Goal: Information Seeking & Learning: Learn about a topic

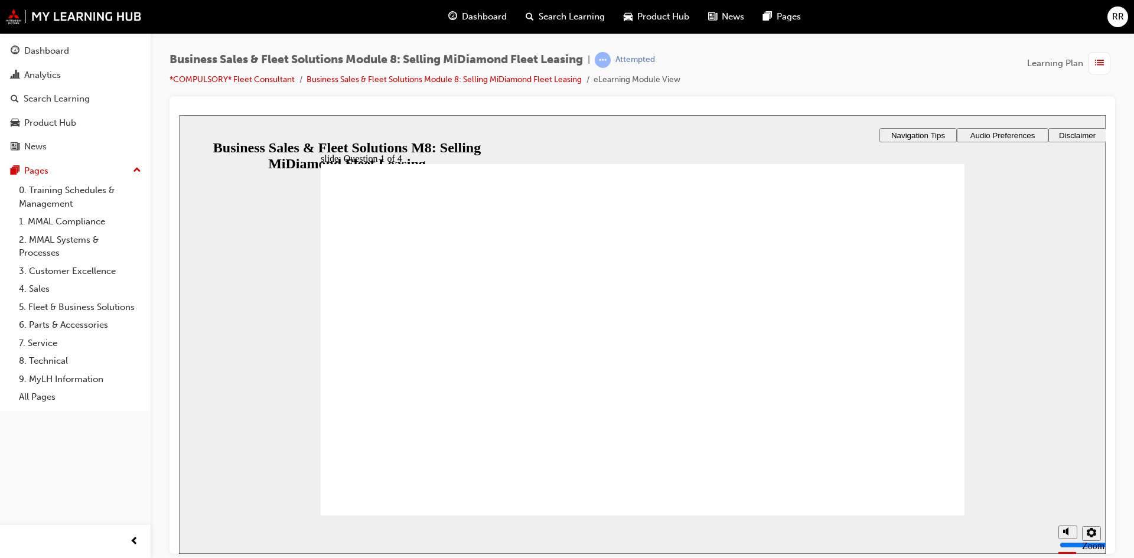
checkbox input "true"
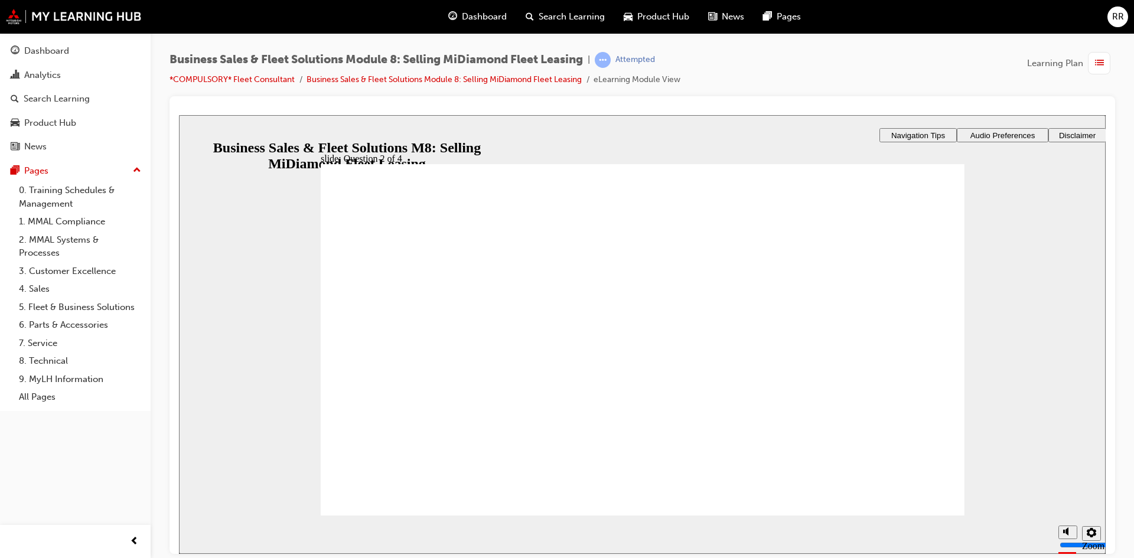
checkbox input "true"
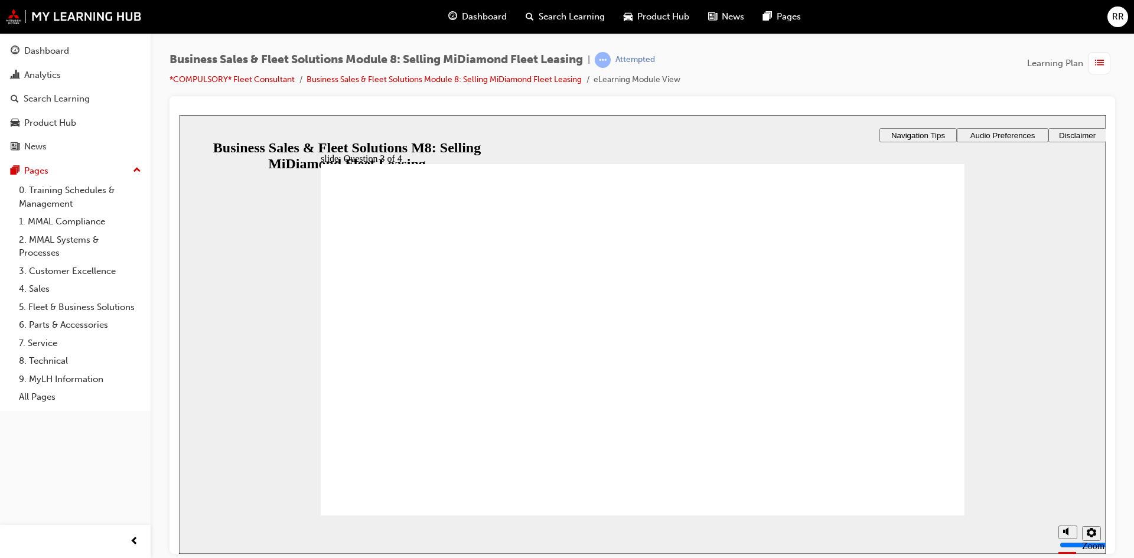
checkbox input "true"
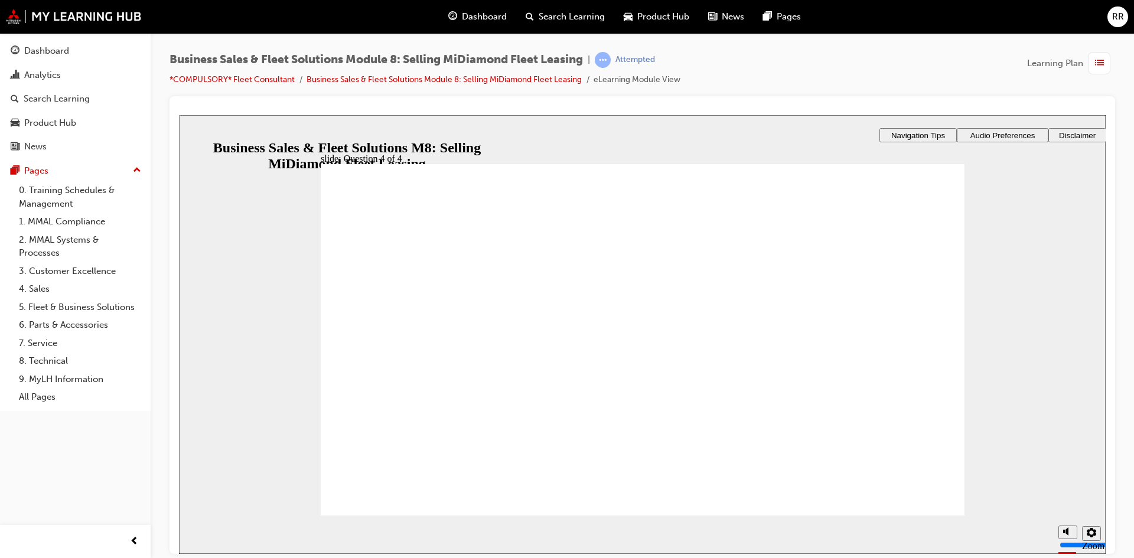
checkbox input "true"
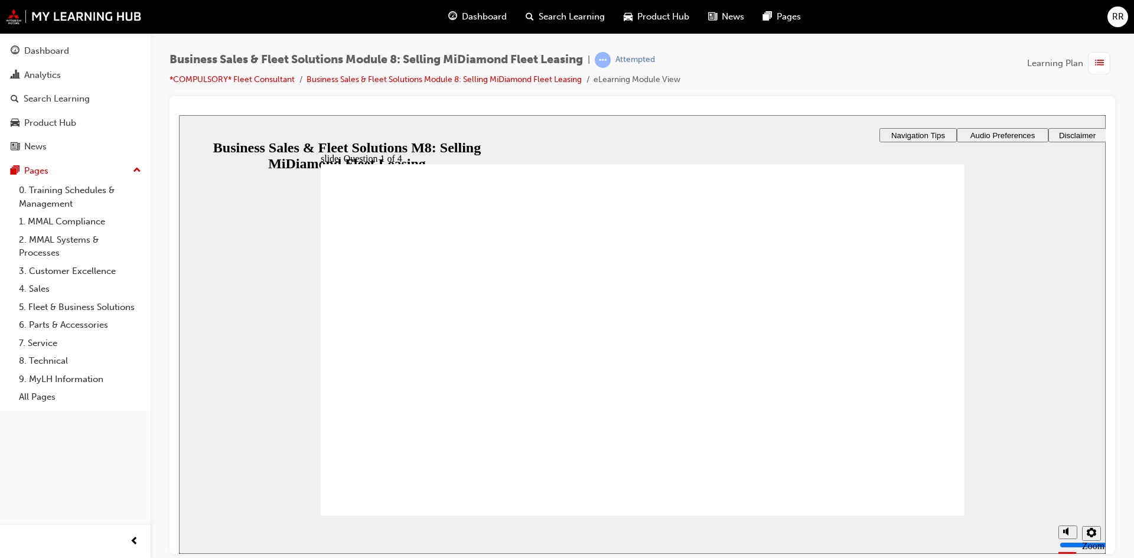
checkbox input "true"
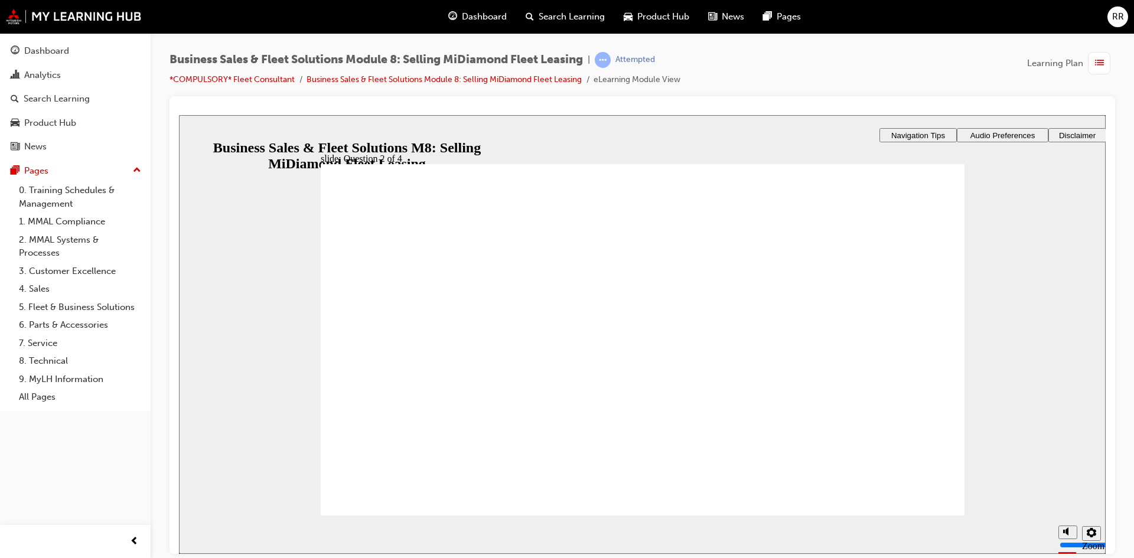
checkbox input "true"
checkbox input "false"
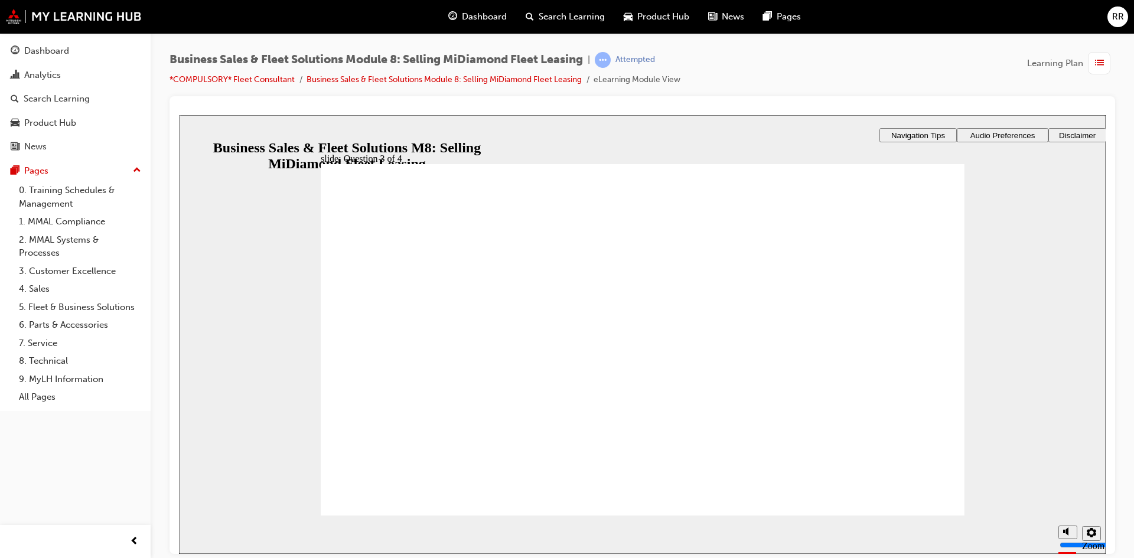
checkbox input "true"
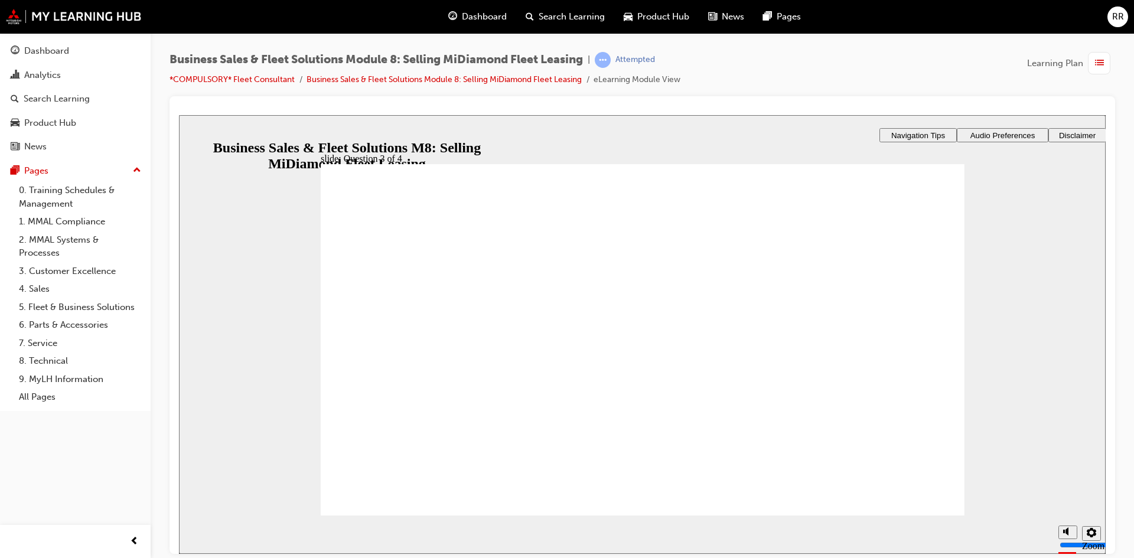
checkbox input "true"
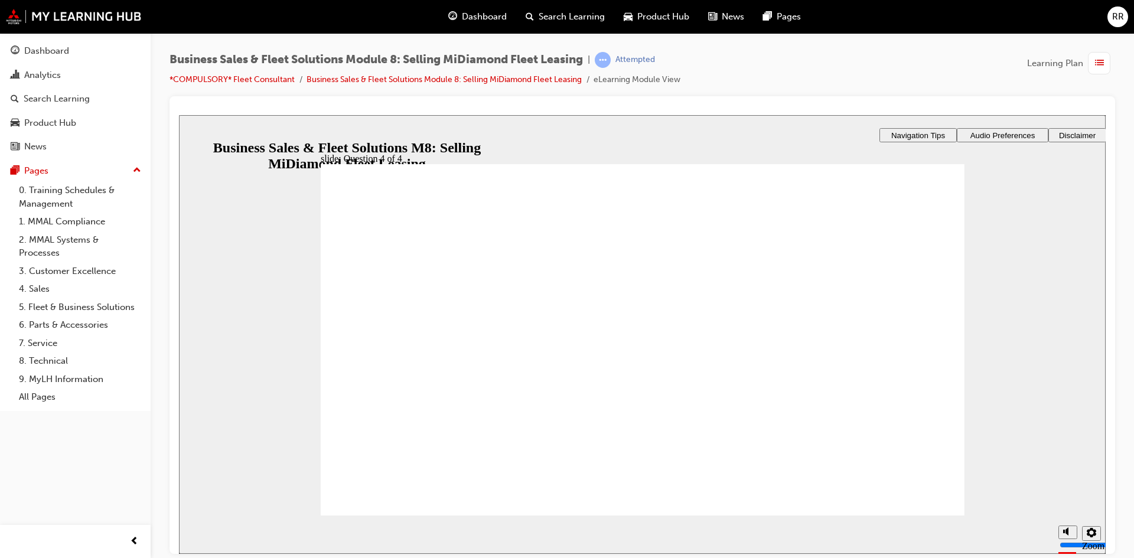
checkbox input "true"
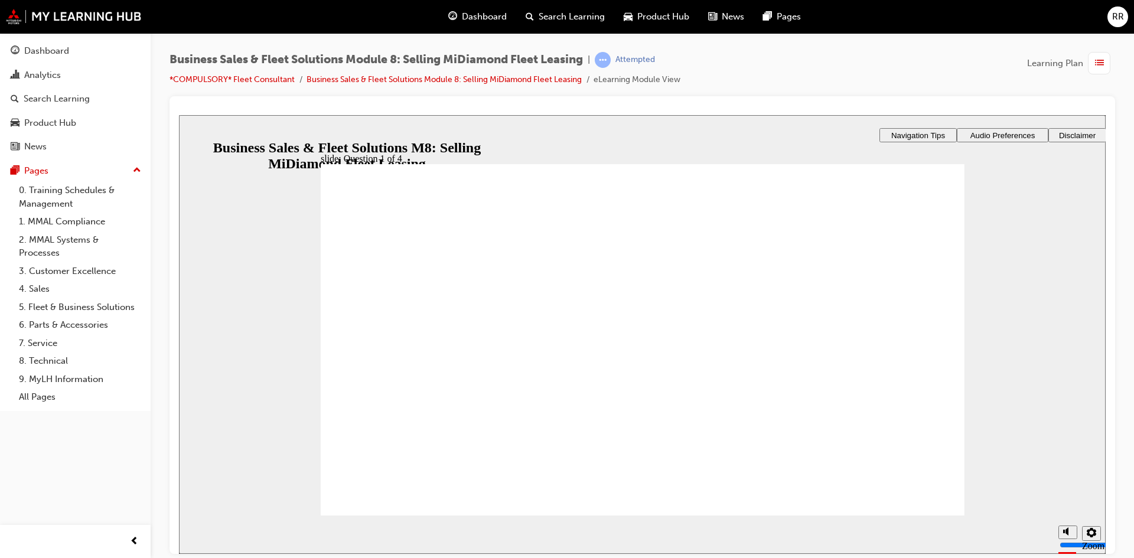
checkbox input "true"
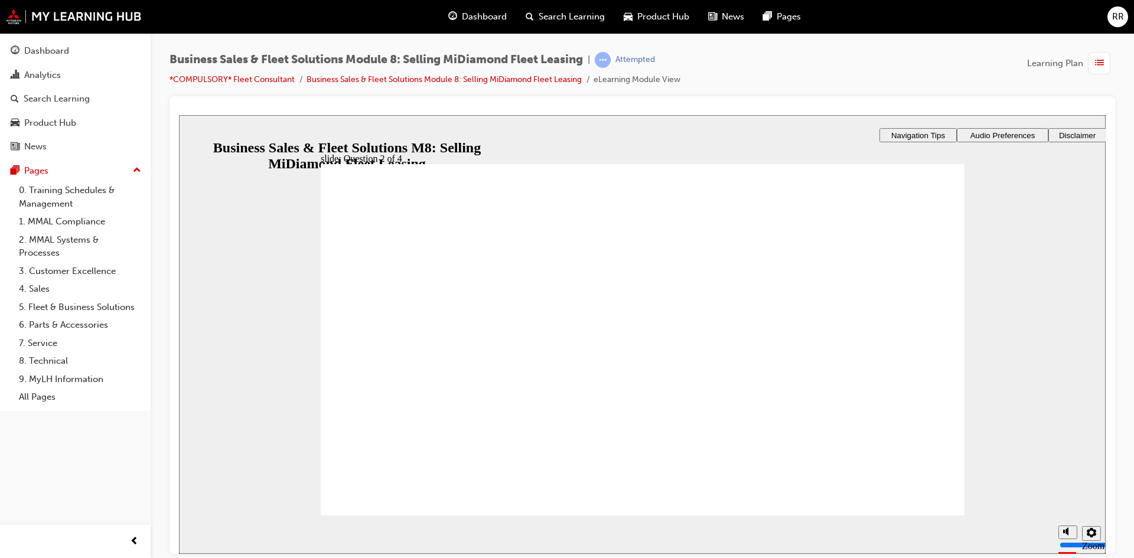
checkbox input "true"
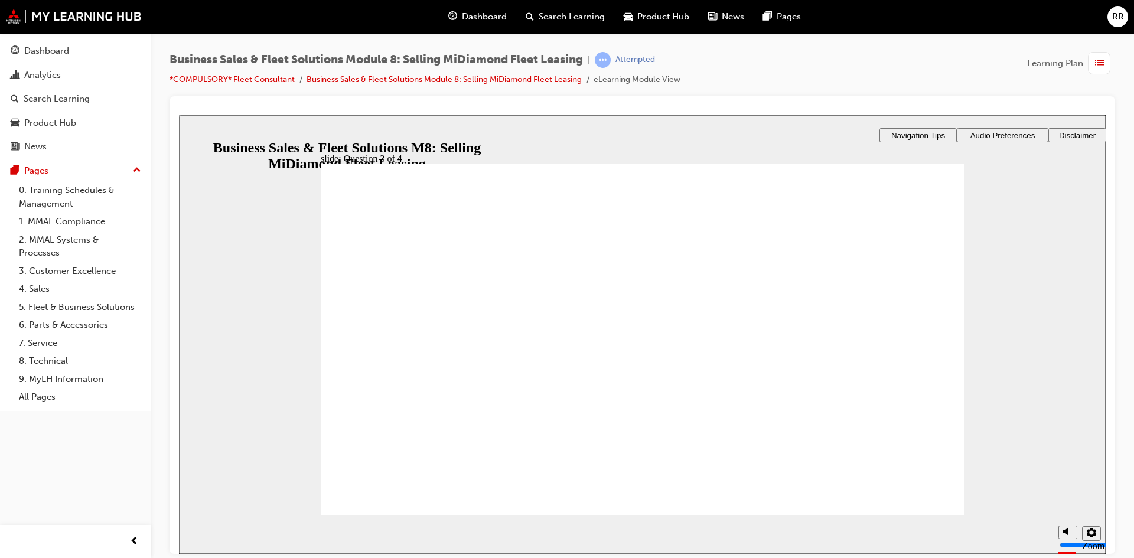
checkbox input "true"
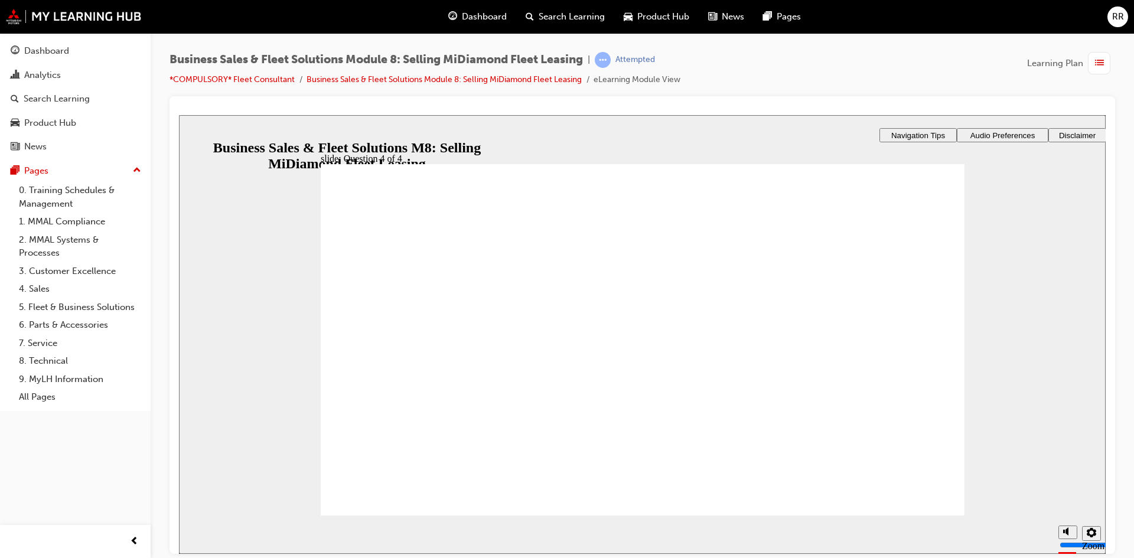
checkbox input "true"
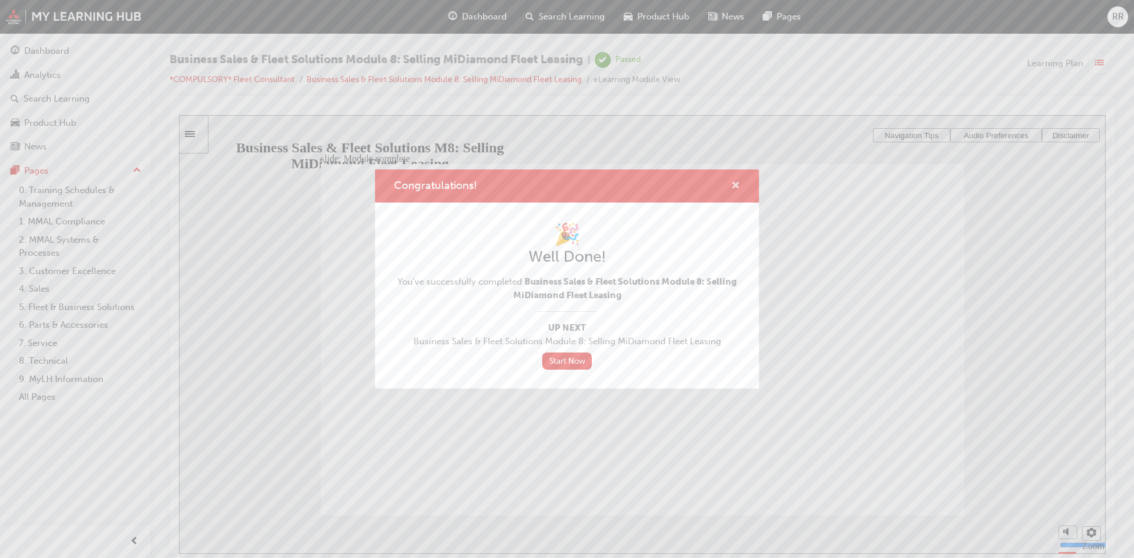
click at [731, 183] on span "cross-icon" at bounding box center [735, 186] width 9 height 11
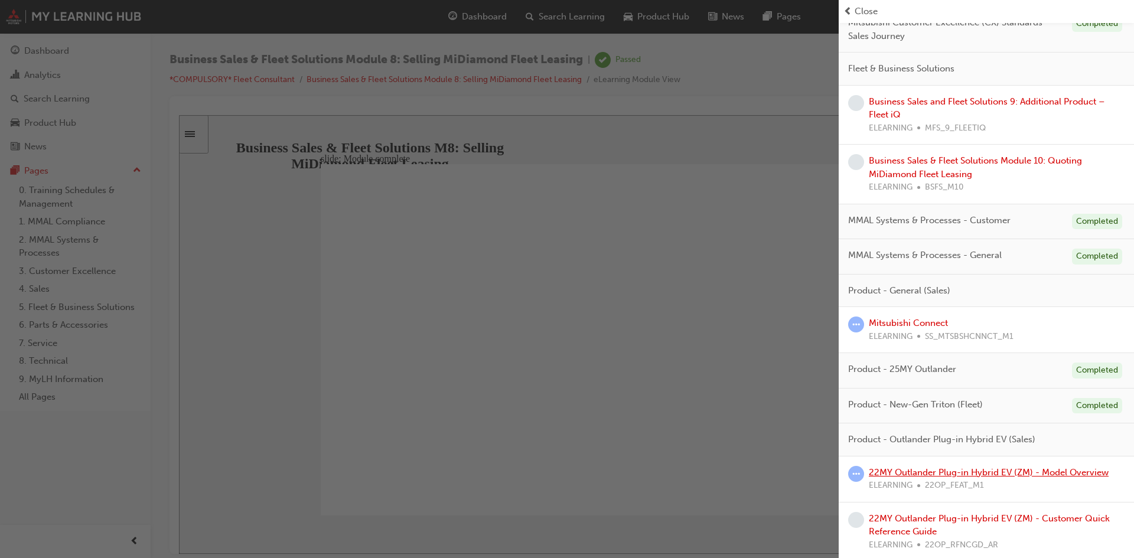
scroll to position [177, 0]
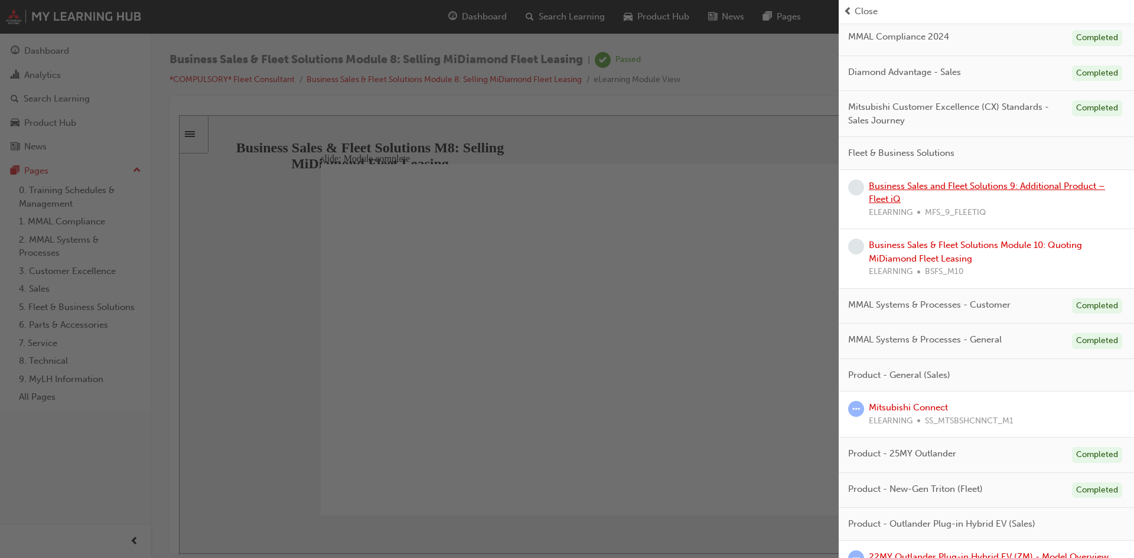
click at [923, 181] on link "Business Sales and Fleet Solutions 9: Additional Product – Fleet iQ" at bounding box center [987, 193] width 236 height 24
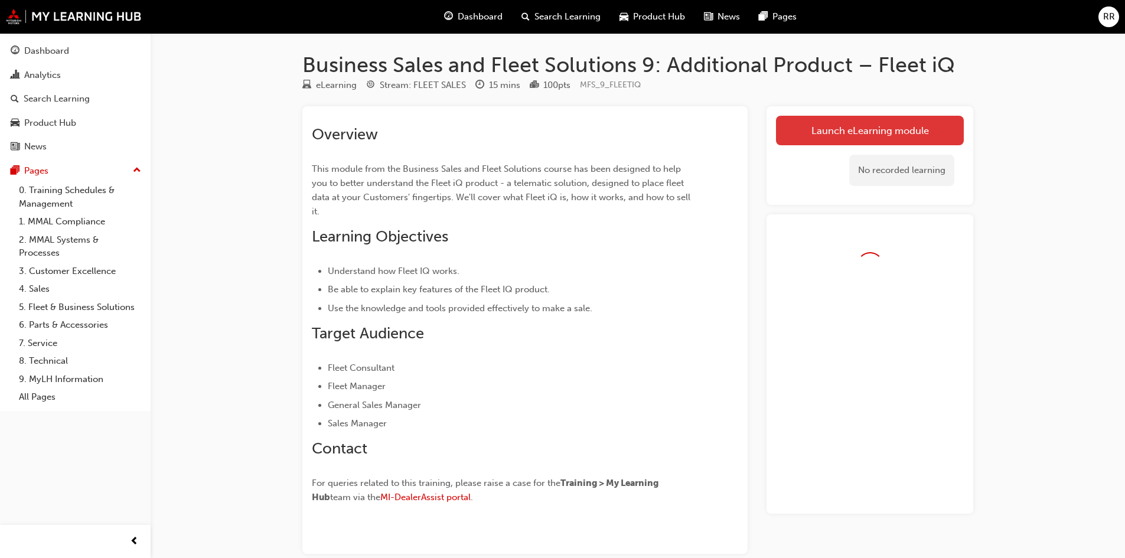
click at [834, 124] on link "Launch eLearning module" at bounding box center [870, 131] width 188 height 30
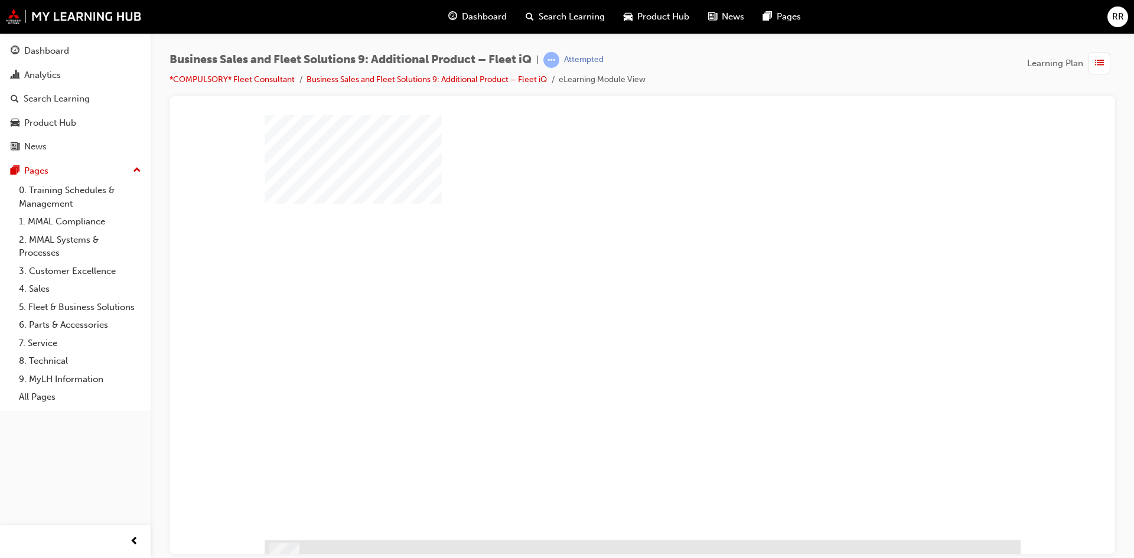
click at [608, 293] on div "play" at bounding box center [608, 293] width 0 height 0
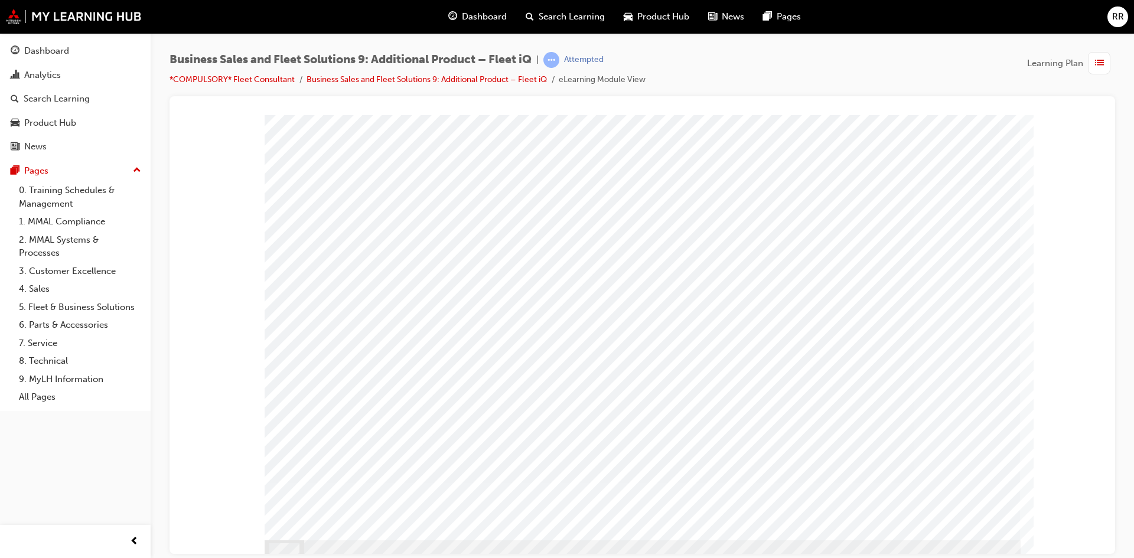
scroll to position [13, 0]
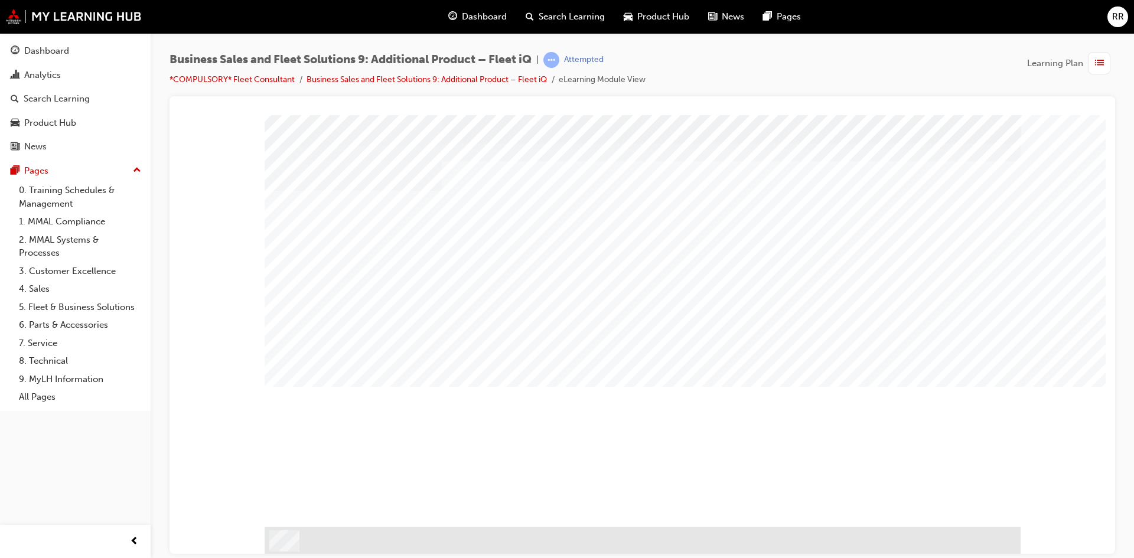
scroll to position [0, 0]
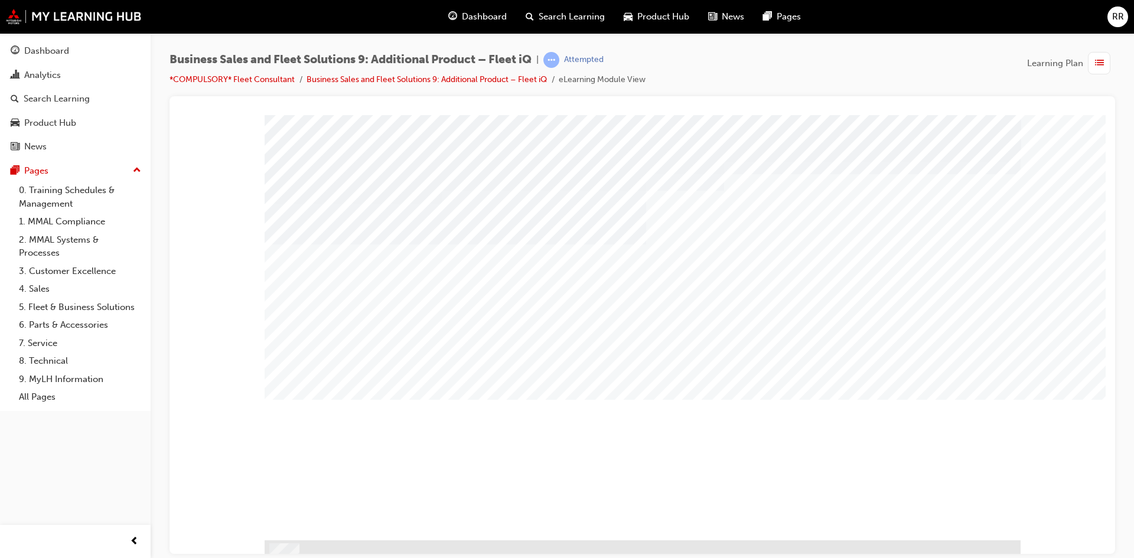
click at [693, 358] on div "PAGE 4 SAP Database Left" at bounding box center [643, 327] width 756 height 425
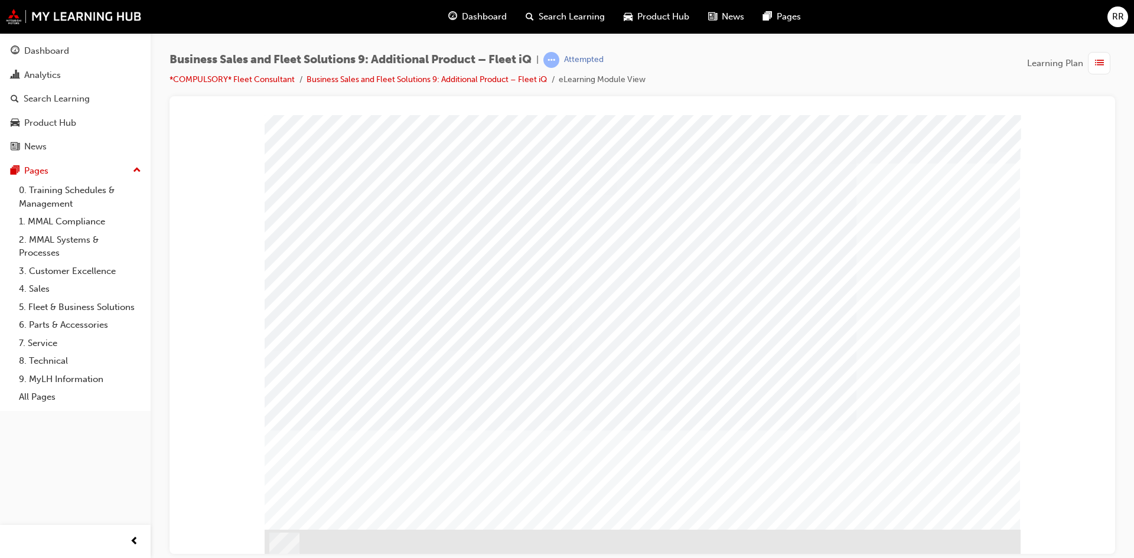
scroll to position [13, 0]
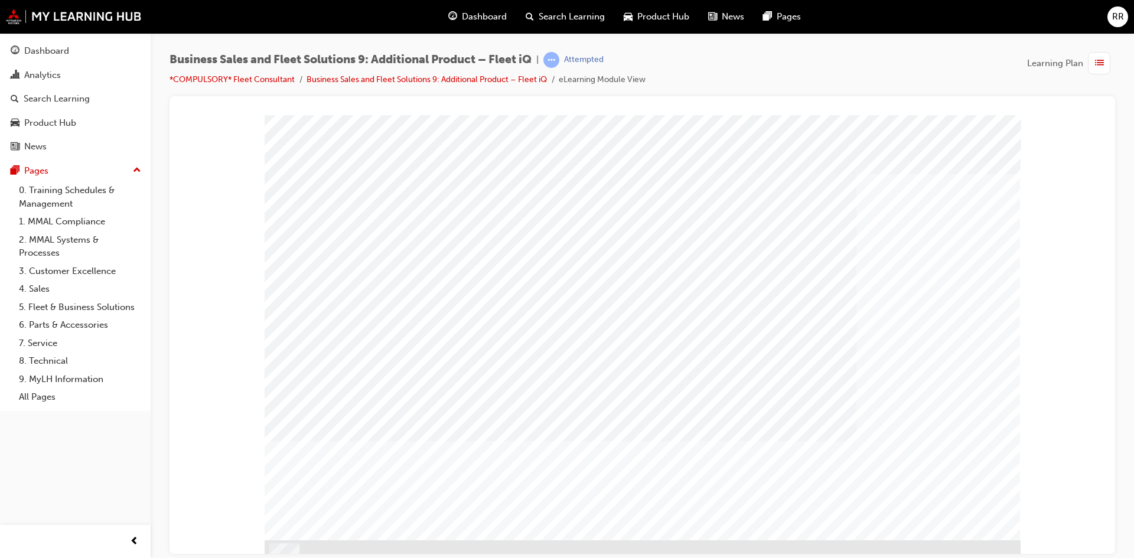
drag, startPoint x: 909, startPoint y: 446, endPoint x: 860, endPoint y: 436, distance: 50.0
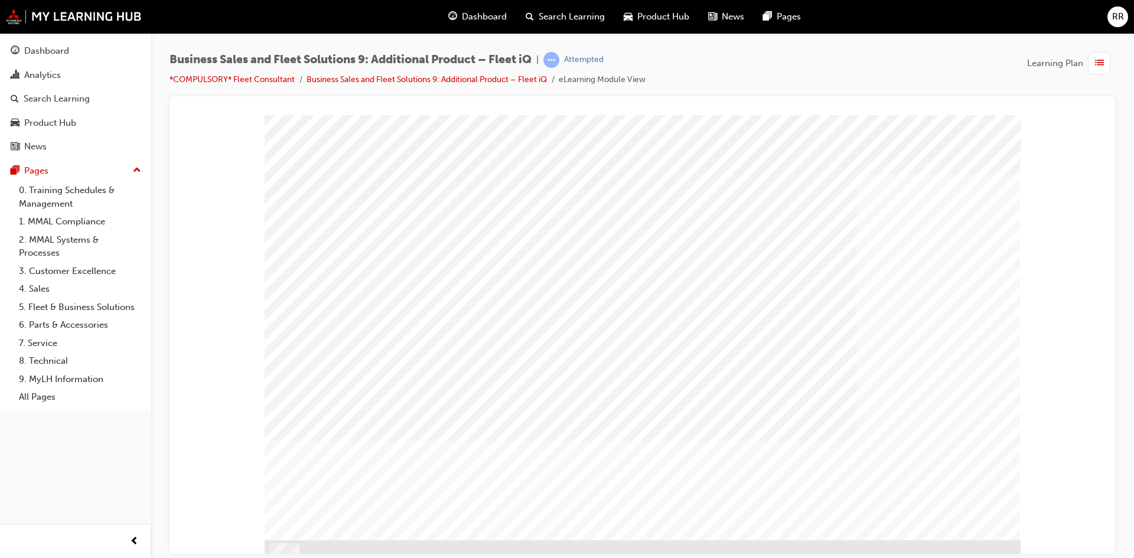
drag, startPoint x: 488, startPoint y: 322, endPoint x: 523, endPoint y: 325, distance: 34.9
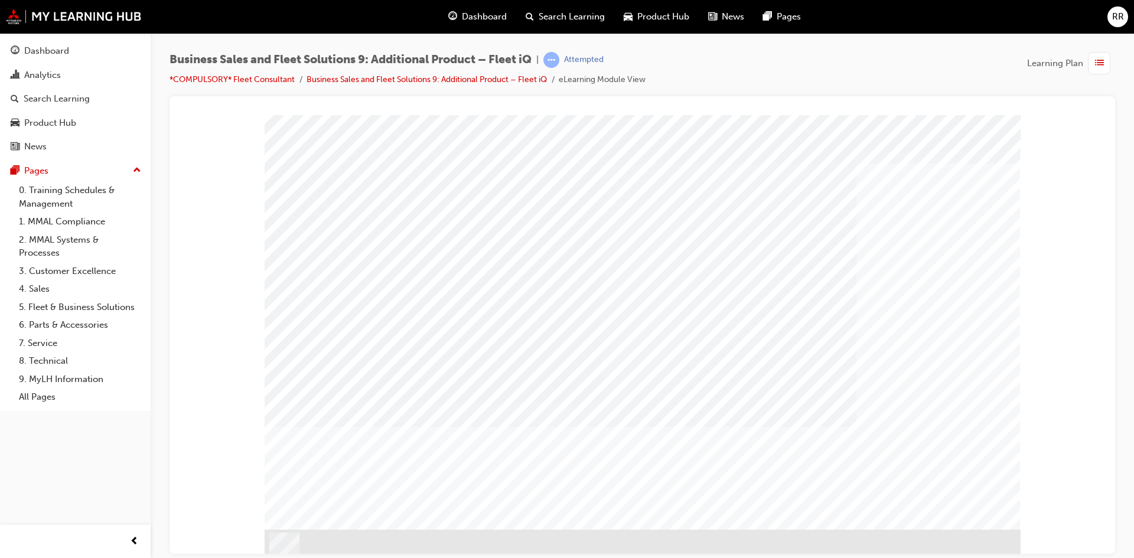
scroll to position [13, 0]
drag, startPoint x: 702, startPoint y: 403, endPoint x: 772, endPoint y: 421, distance: 72.6
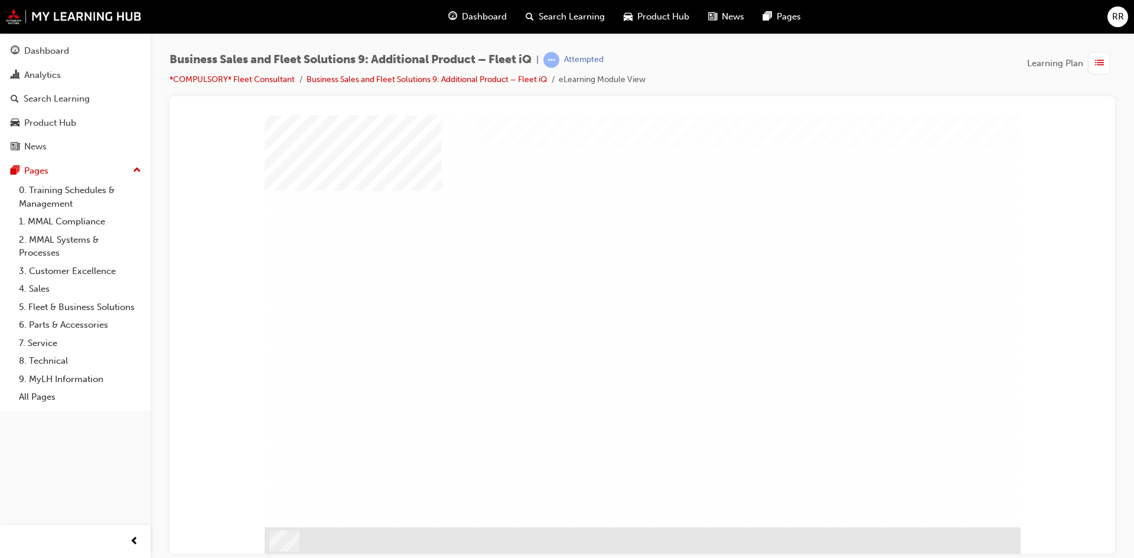
scroll to position [0, 0]
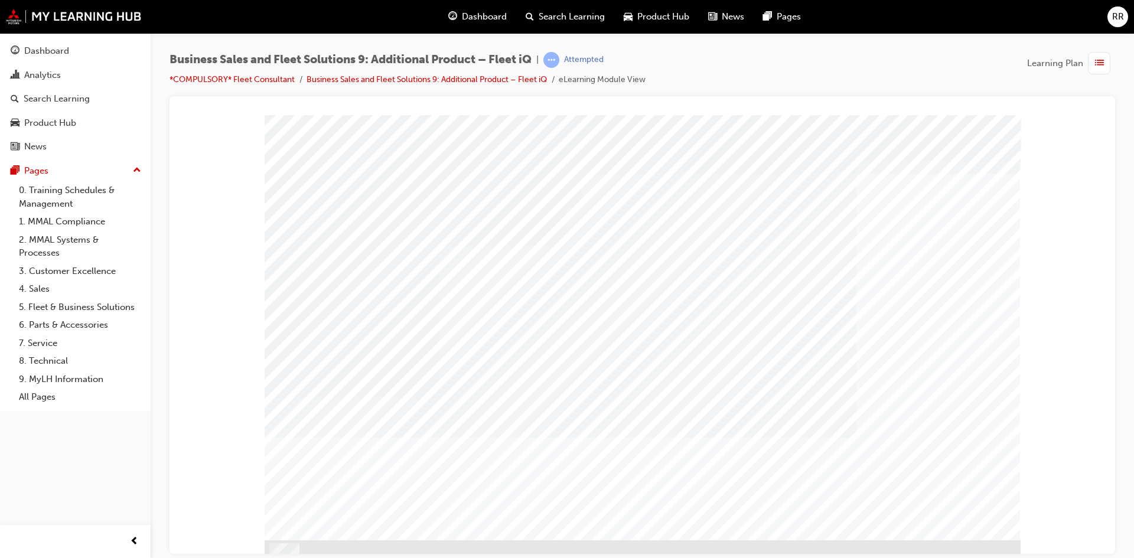
drag, startPoint x: 485, startPoint y: 462, endPoint x: 505, endPoint y: 453, distance: 21.7
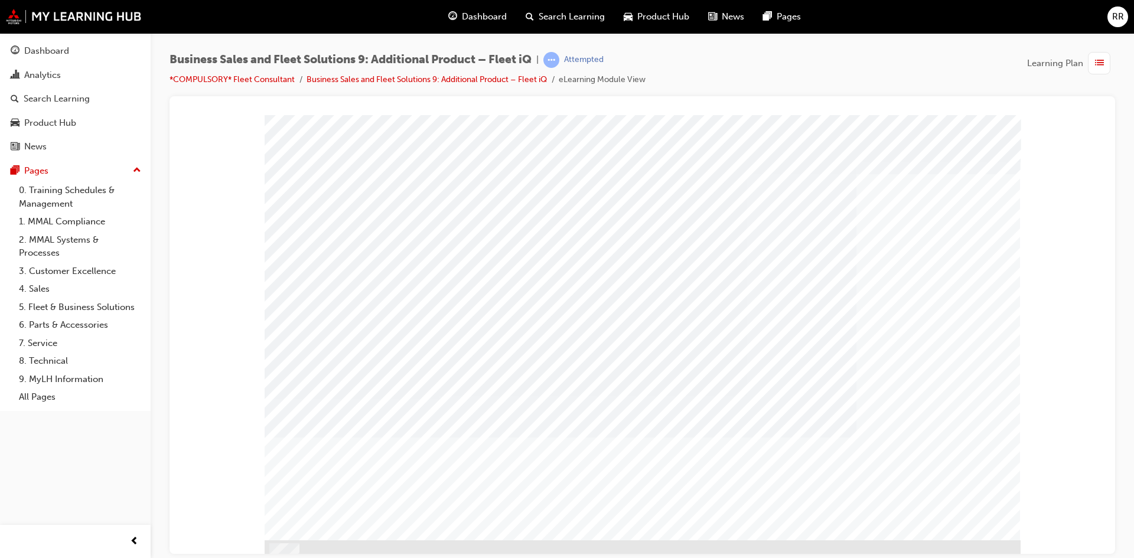
drag, startPoint x: 862, startPoint y: 416, endPoint x: 757, endPoint y: 382, distance: 110.4
drag, startPoint x: 727, startPoint y: 369, endPoint x: 746, endPoint y: 330, distance: 43.3
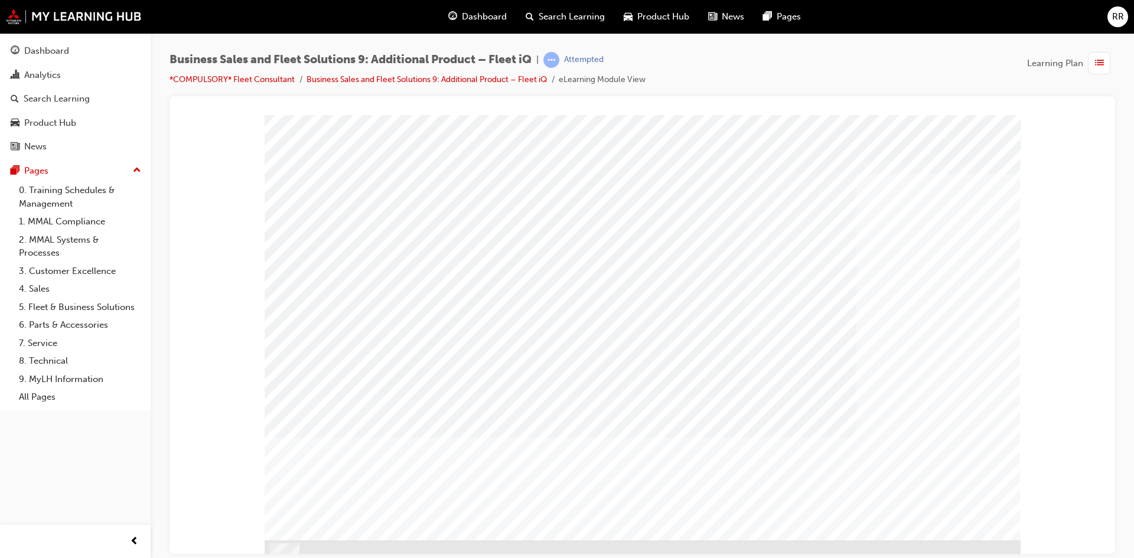
drag, startPoint x: 914, startPoint y: 397, endPoint x: 898, endPoint y: 444, distance: 49.9
drag, startPoint x: 898, startPoint y: 444, endPoint x: 843, endPoint y: 442, distance: 55.0
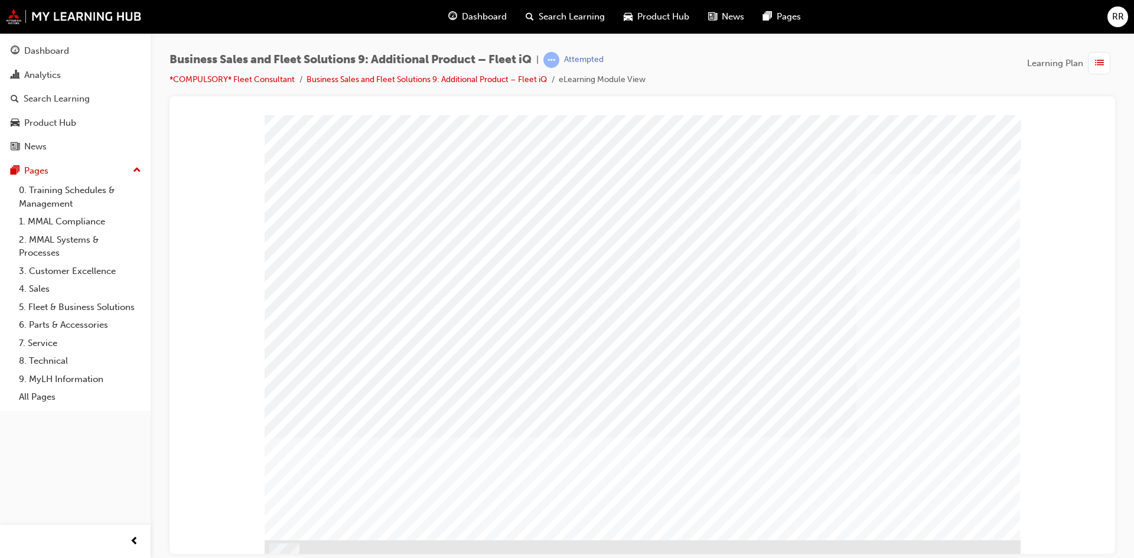
drag, startPoint x: 311, startPoint y: 212, endPoint x: 507, endPoint y: 453, distance: 311.0
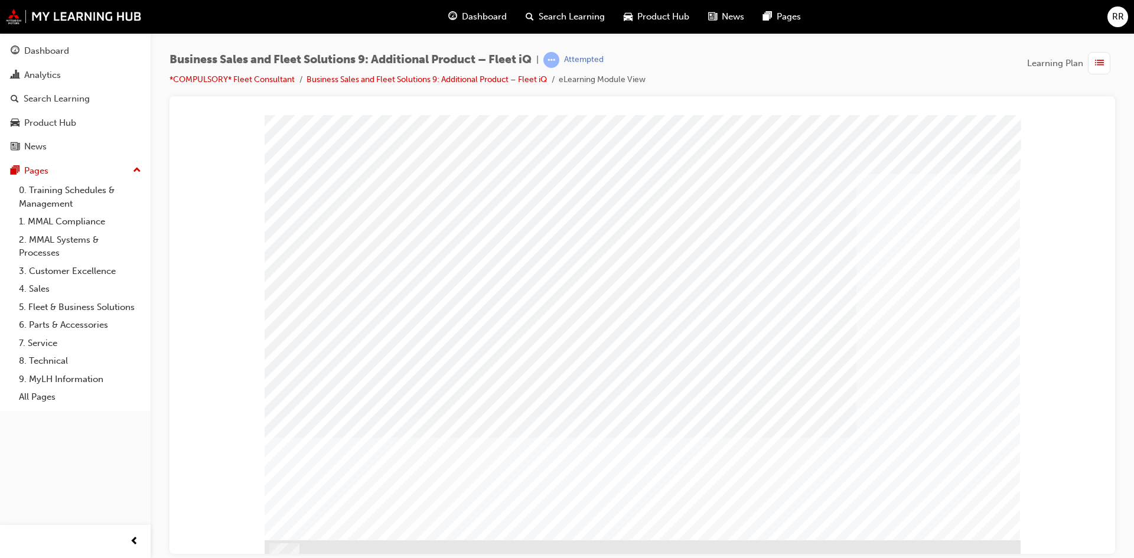
drag, startPoint x: 958, startPoint y: 517, endPoint x: 759, endPoint y: 352, distance: 257.9
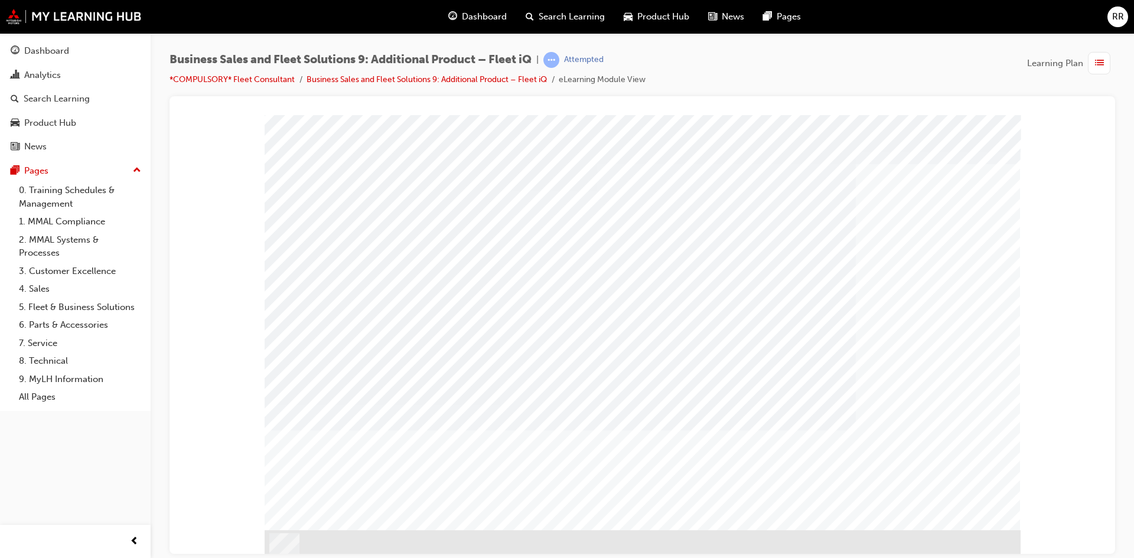
scroll to position [13, 0]
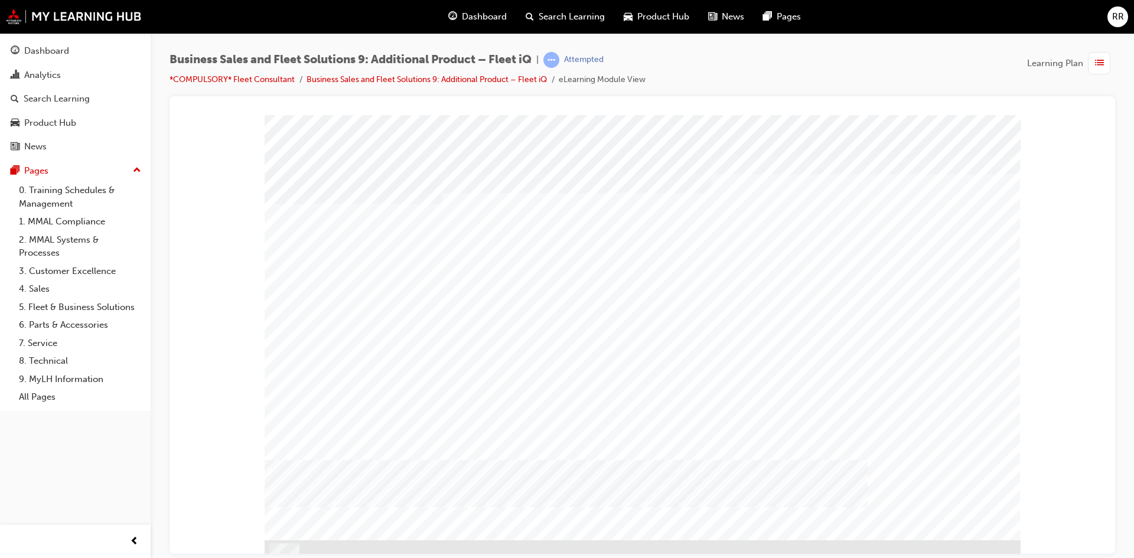
click at [610, 304] on div "PAGE 34" at bounding box center [643, 327] width 756 height 425
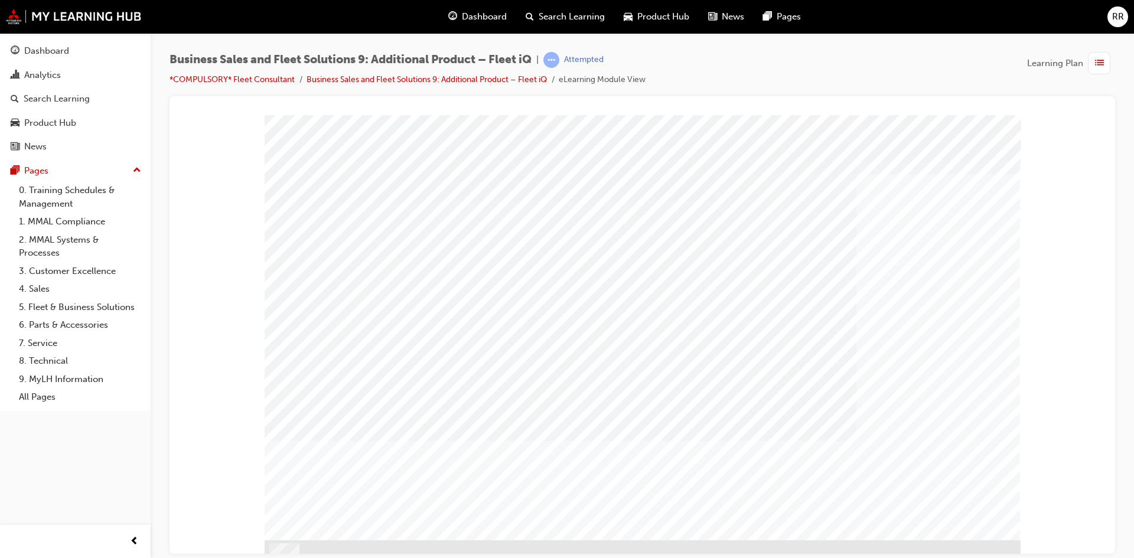
drag, startPoint x: 631, startPoint y: 365, endPoint x: 395, endPoint y: 381, distance: 236.2
click at [390, 384] on div "PAGE 36 Drag n' Drop Groups" at bounding box center [643, 327] width 756 height 425
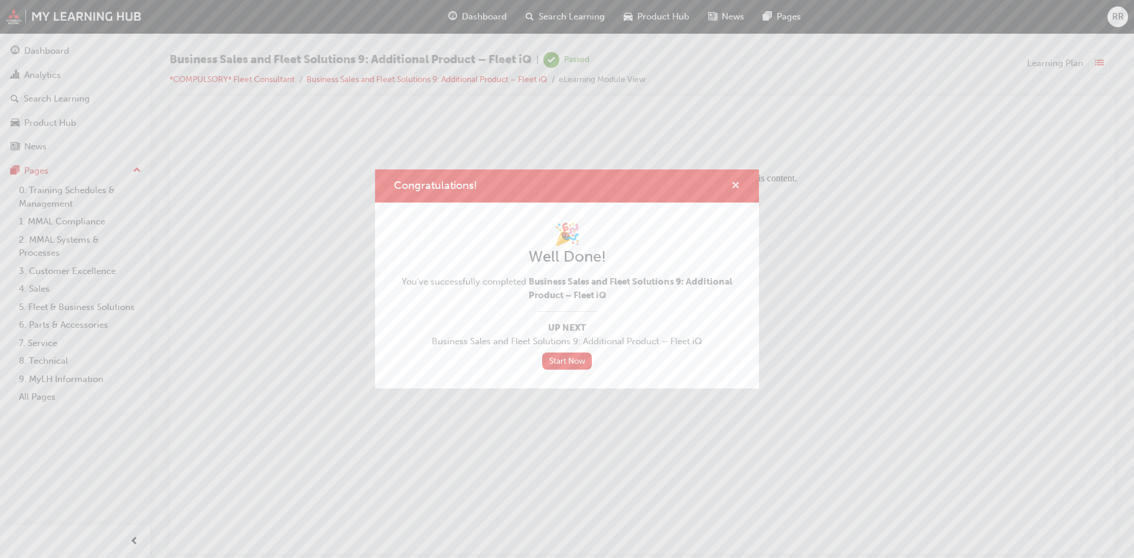
click at [733, 187] on span "cross-icon" at bounding box center [735, 186] width 9 height 11
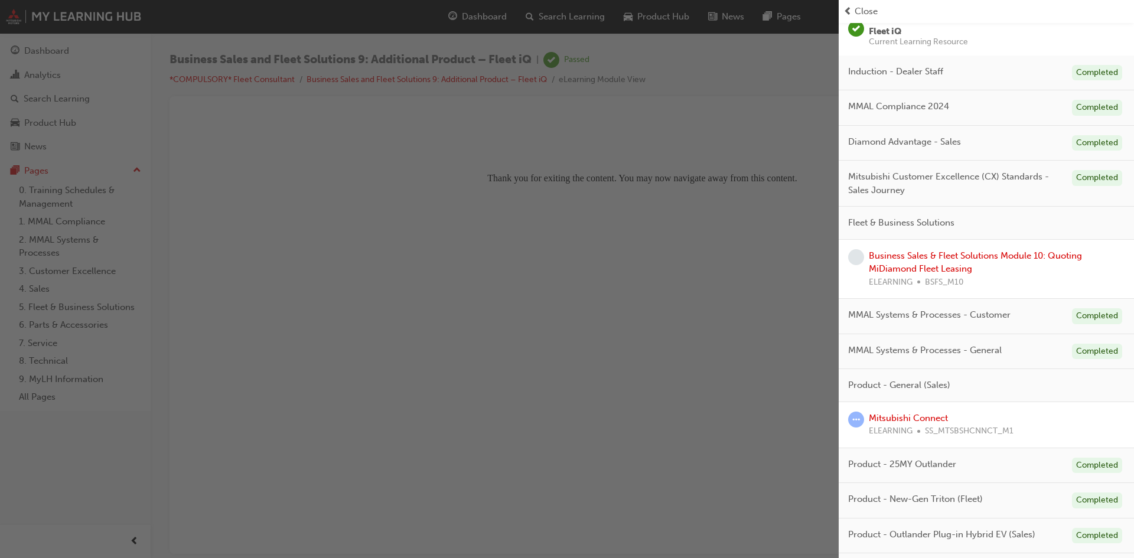
scroll to position [138, 0]
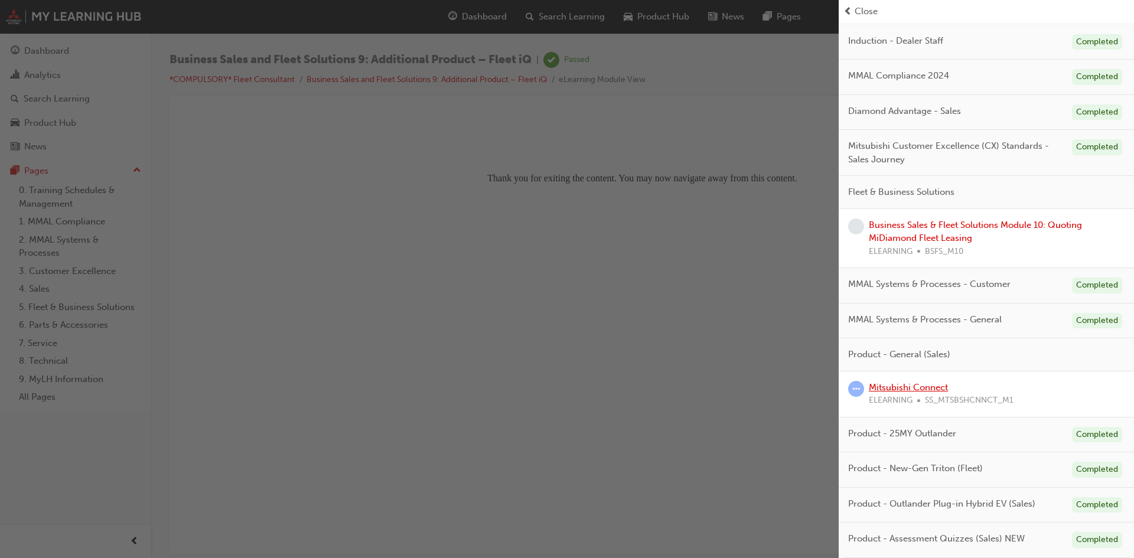
click at [921, 387] on link "Mitsubishi Connect" at bounding box center [908, 387] width 79 height 11
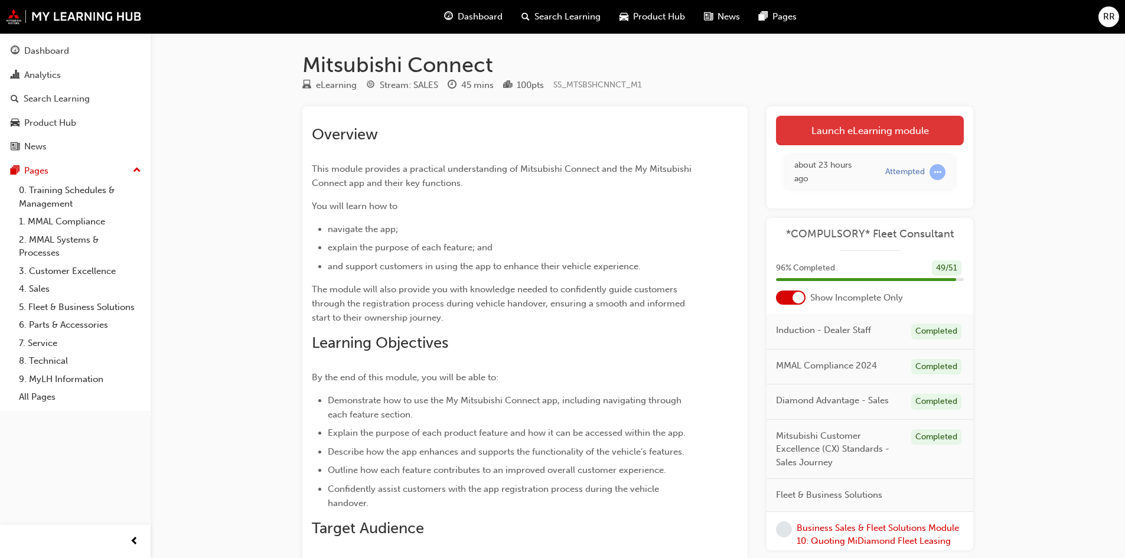
click at [821, 143] on link "Launch eLearning module" at bounding box center [870, 131] width 188 height 30
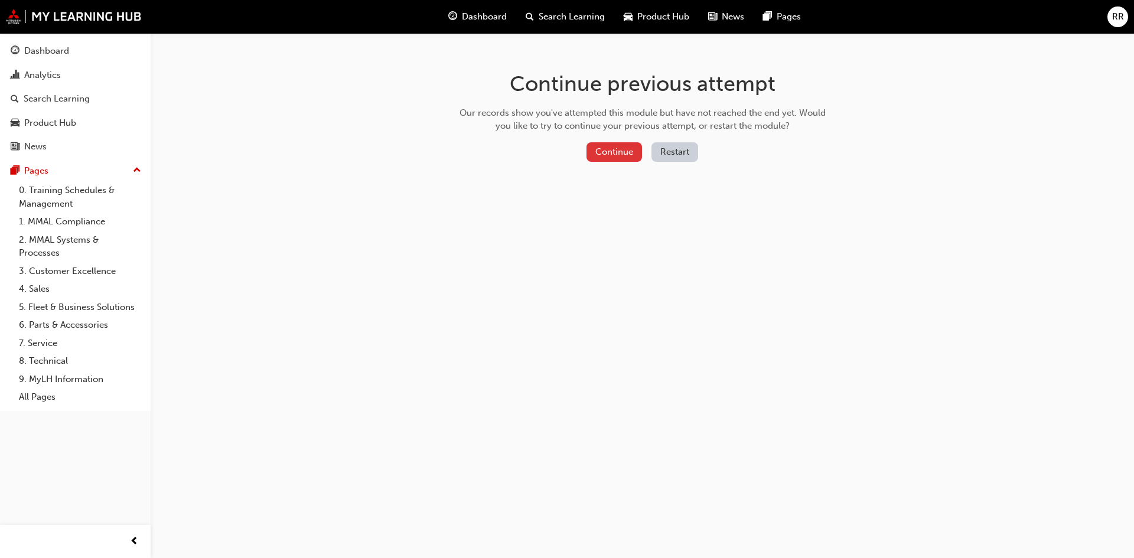
click at [618, 150] on button "Continue" at bounding box center [614, 151] width 56 height 19
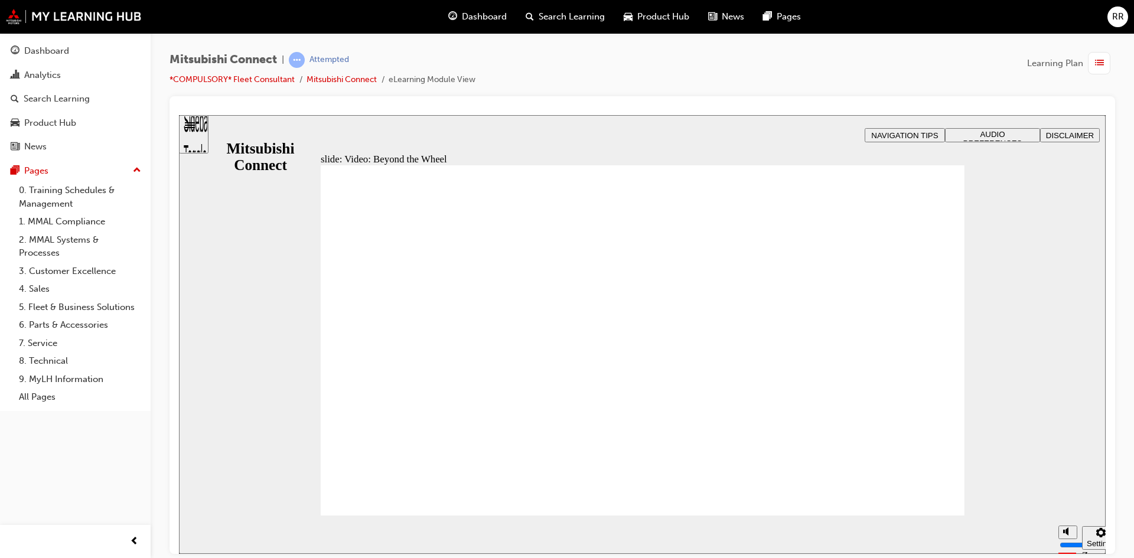
drag, startPoint x: 348, startPoint y: 329, endPoint x: 830, endPoint y: 352, distance: 482.4
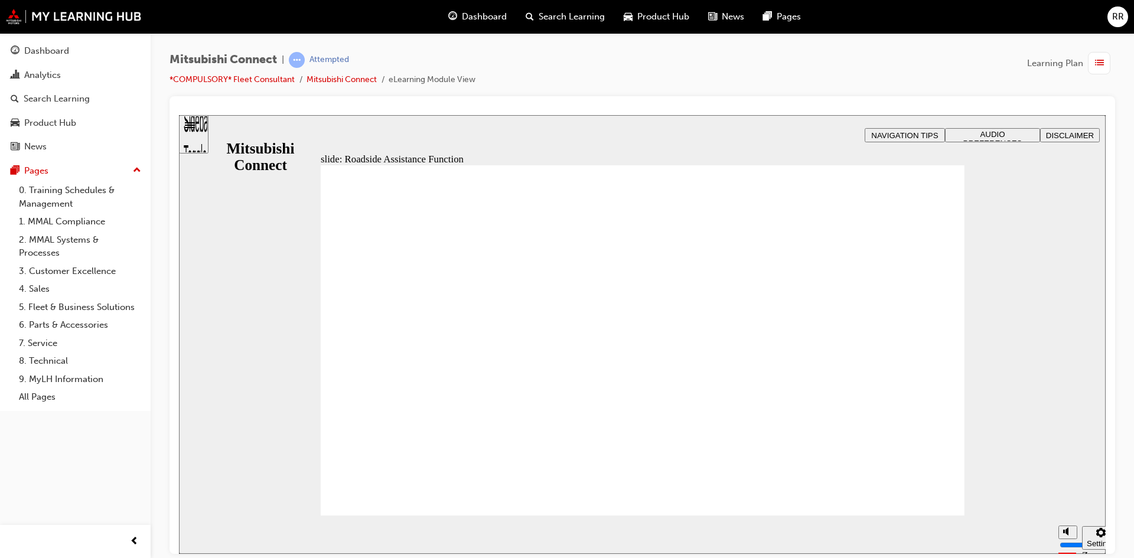
checkbox input "true"
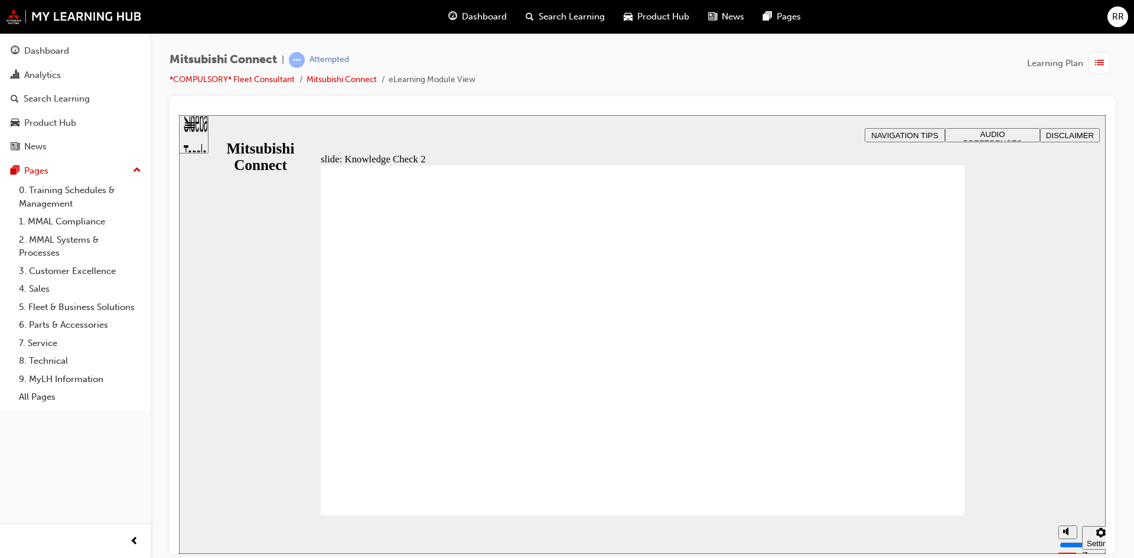
radio input "true"
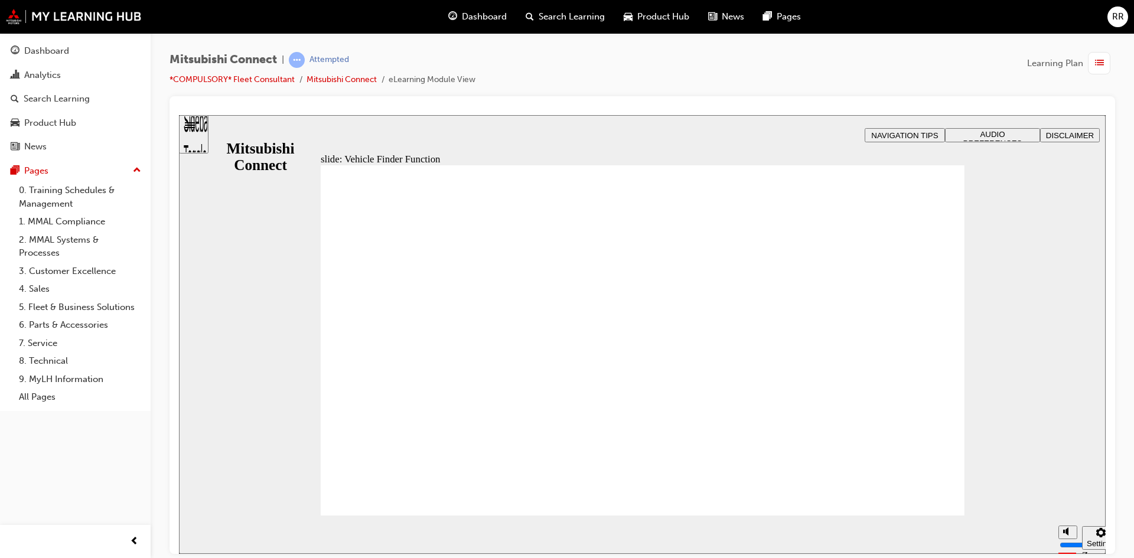
checkbox input "true"
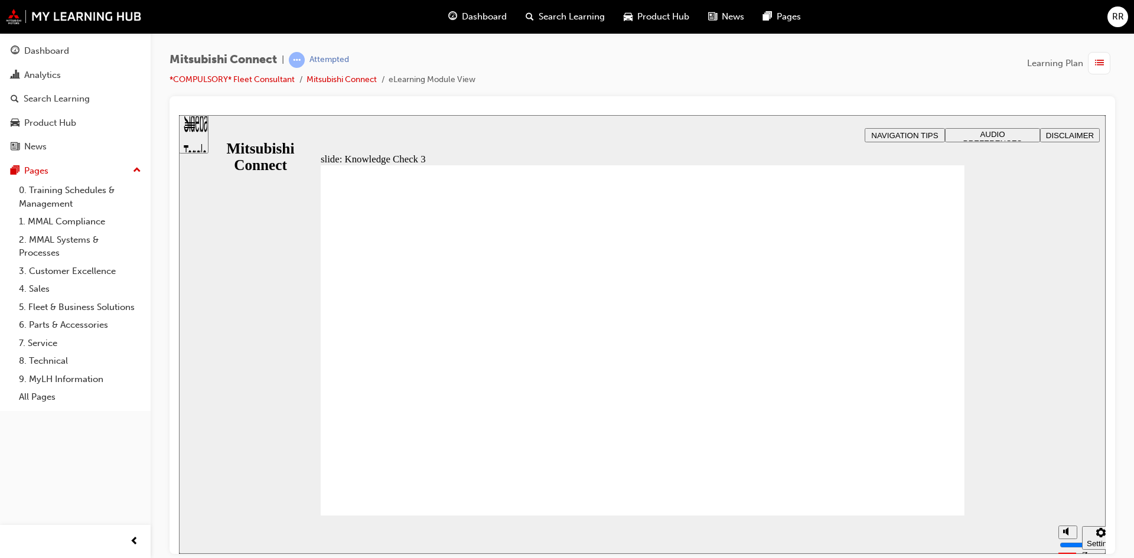
drag, startPoint x: 416, startPoint y: 407, endPoint x: 393, endPoint y: 482, distance: 78.4
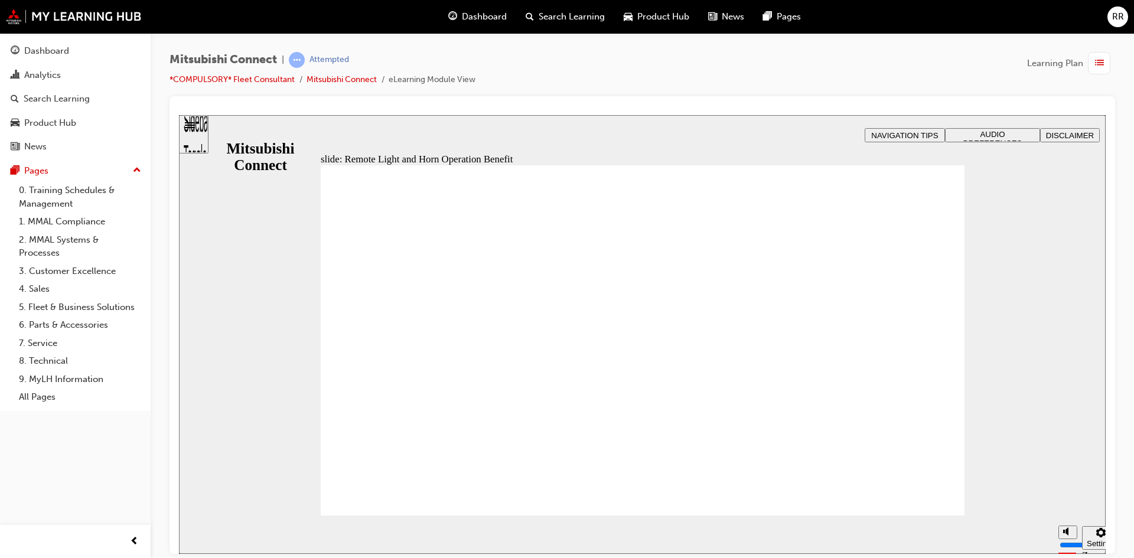
radio input "false"
radio input "true"
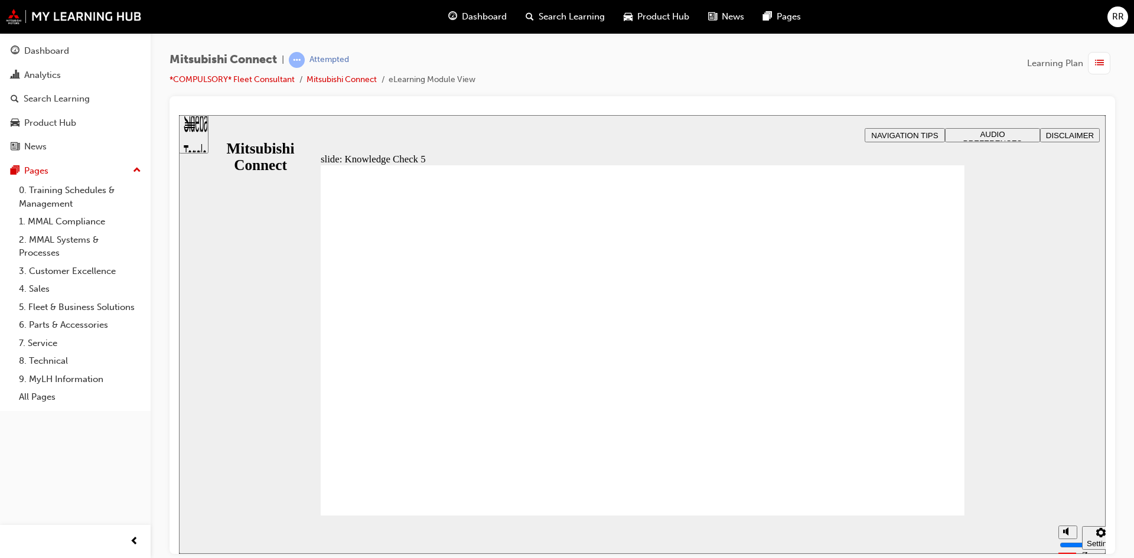
checkbox input "true"
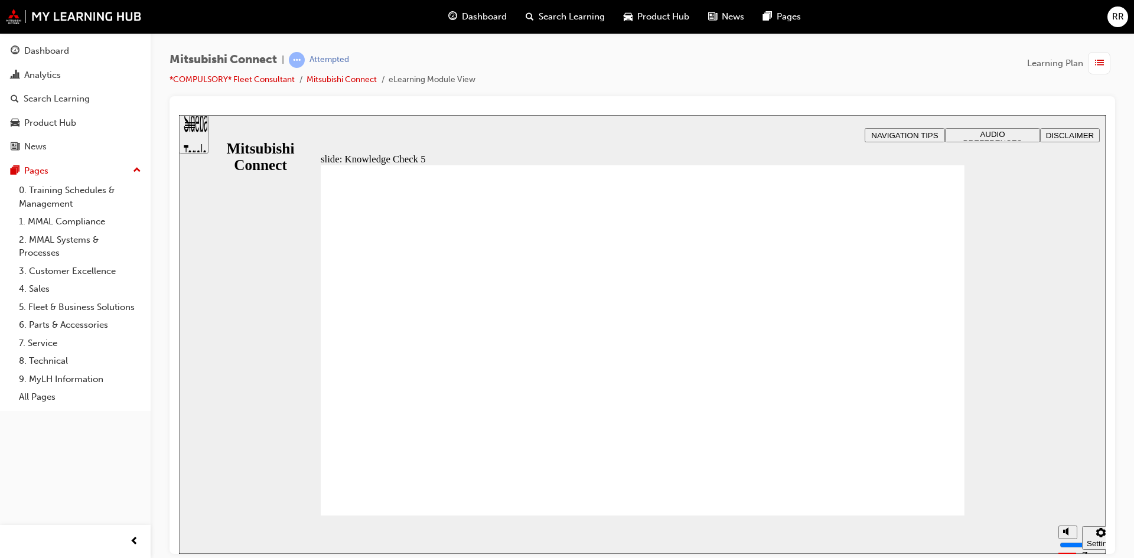
checkbox input "true"
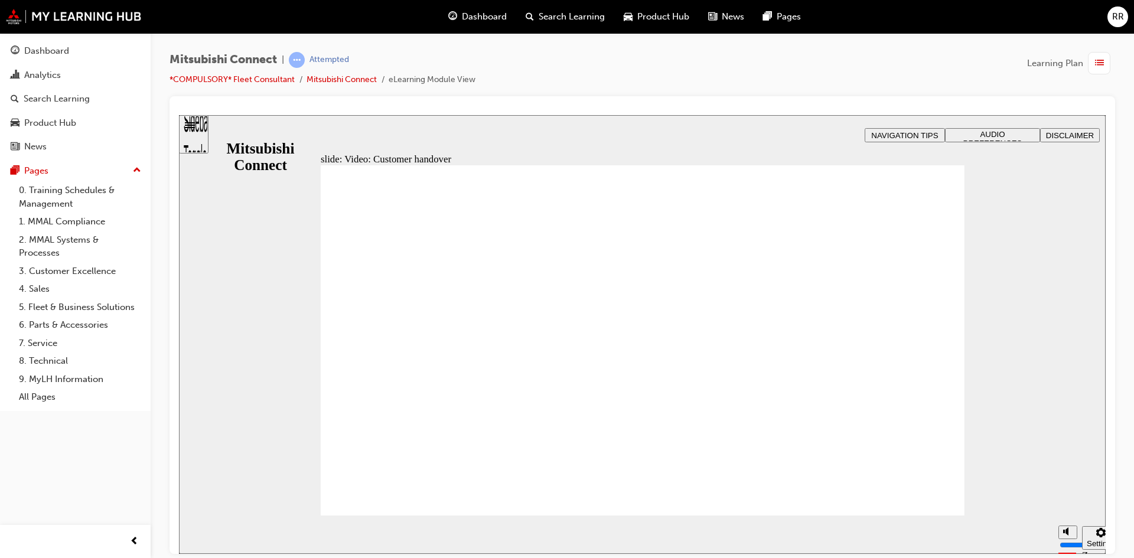
radio input "true"
drag, startPoint x: 440, startPoint y: 295, endPoint x: 417, endPoint y: 502, distance: 209.2
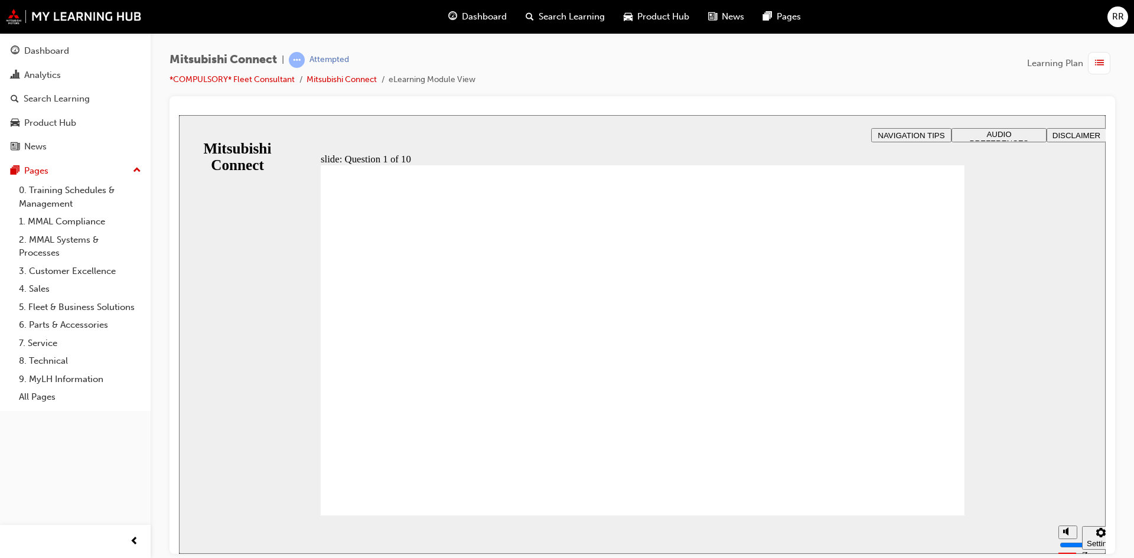
checkbox input "true"
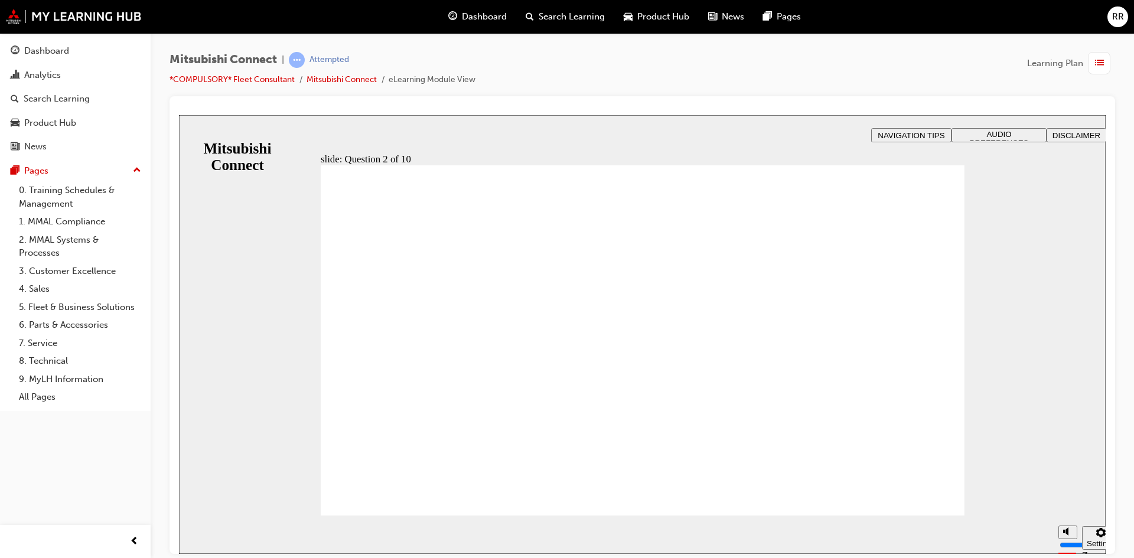
checkbox input "true"
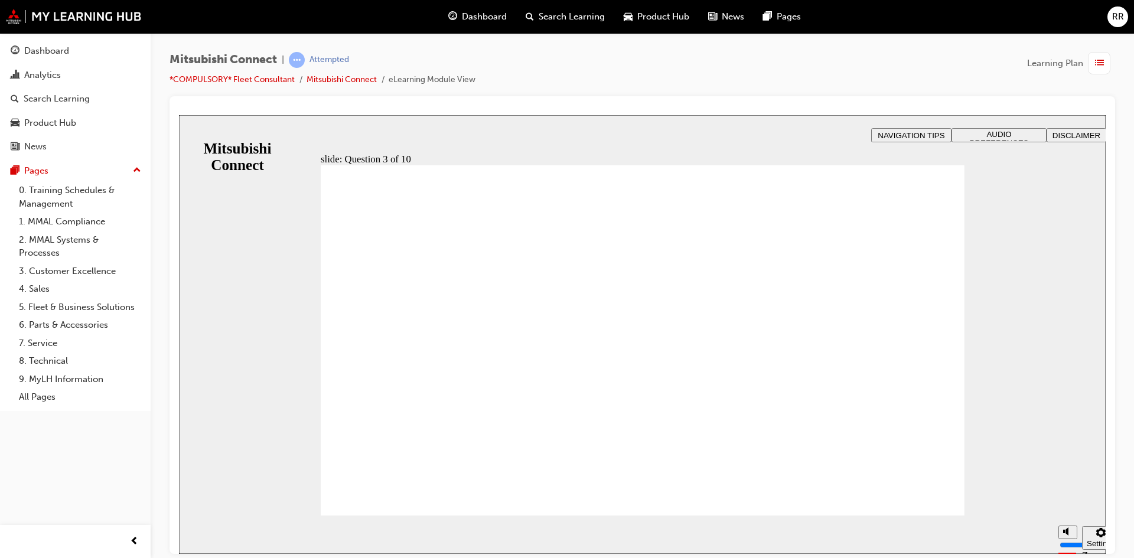
radio input "true"
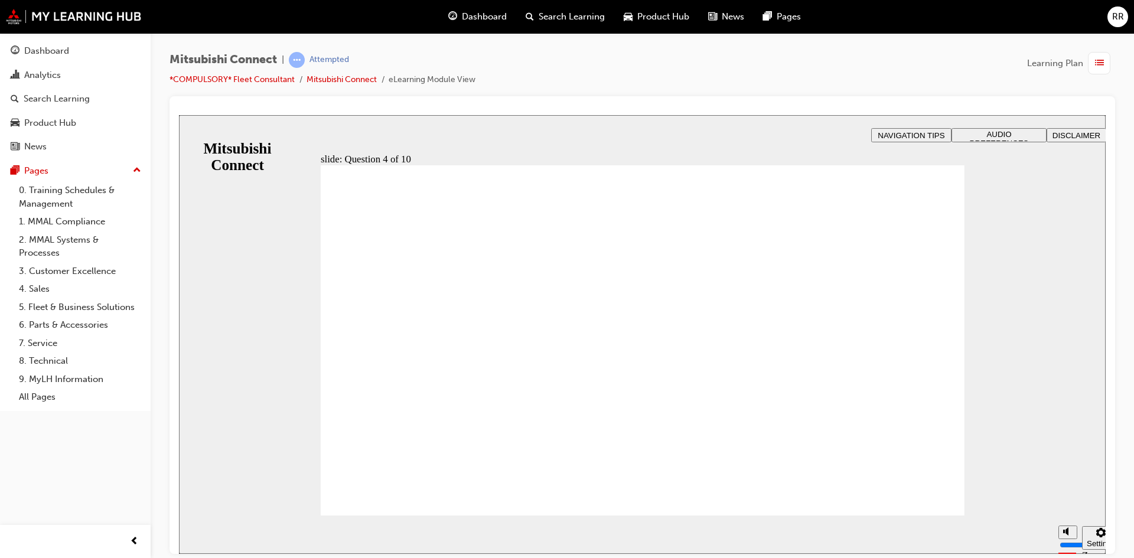
checkbox input "true"
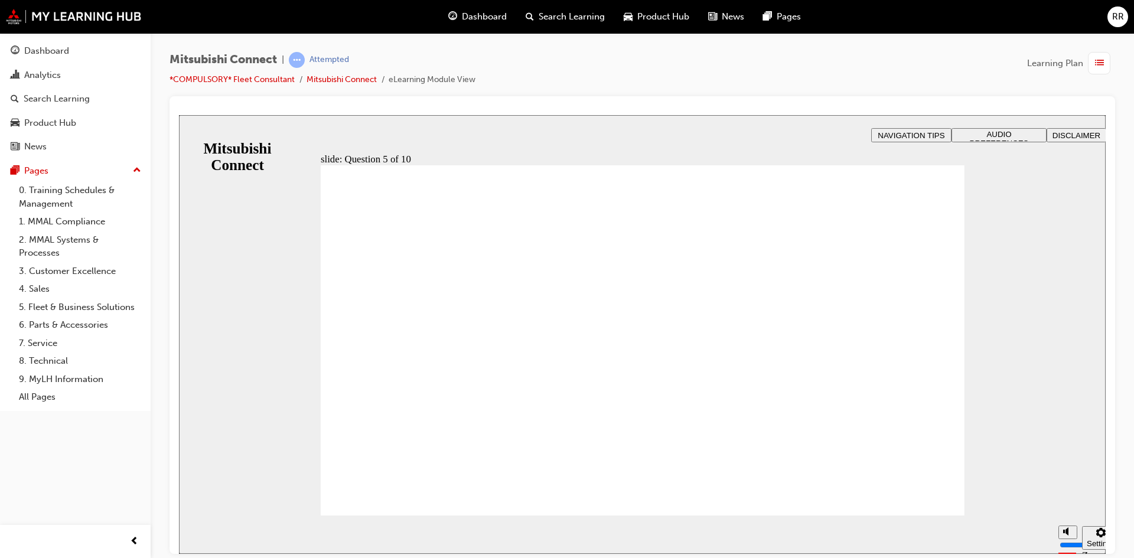
checkbox input "true"
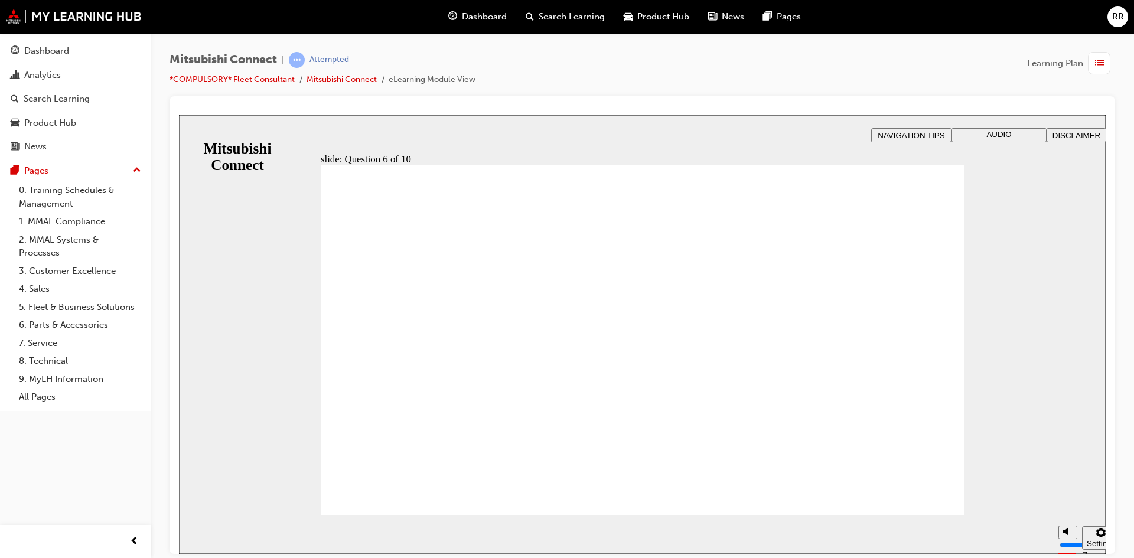
checkbox input "true"
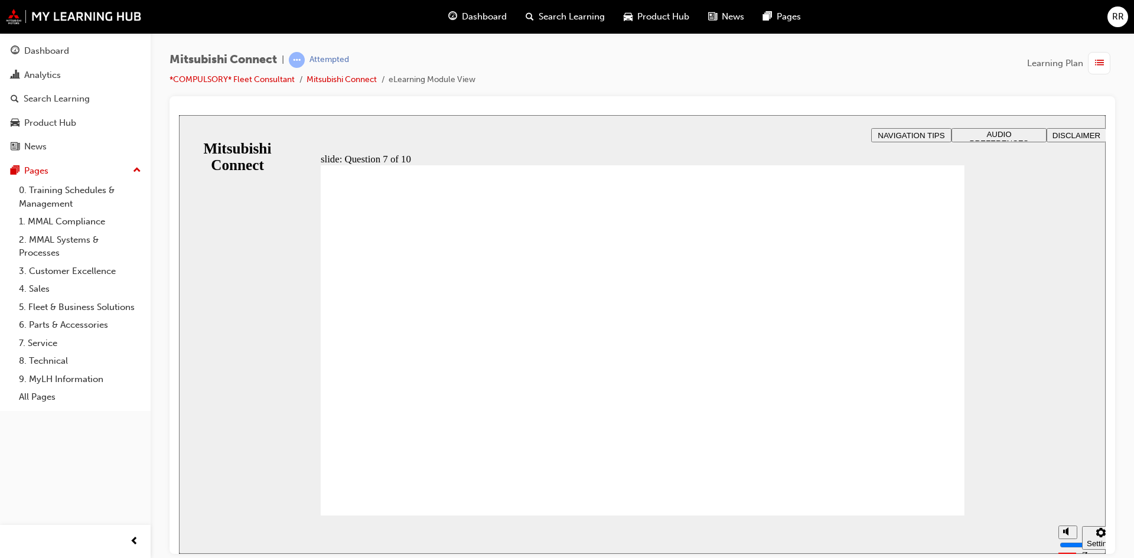
radio input "true"
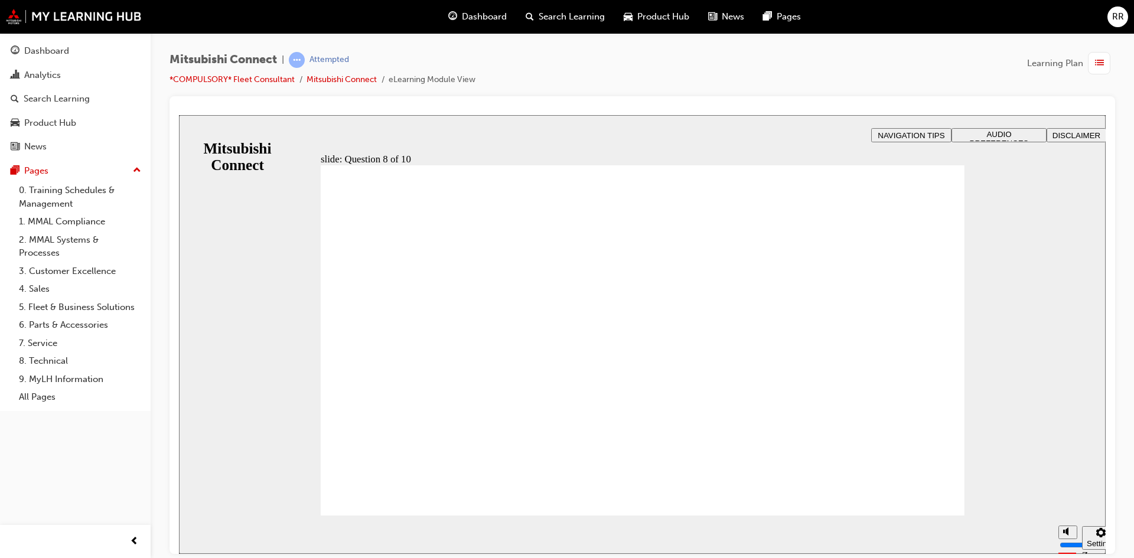
radio input "true"
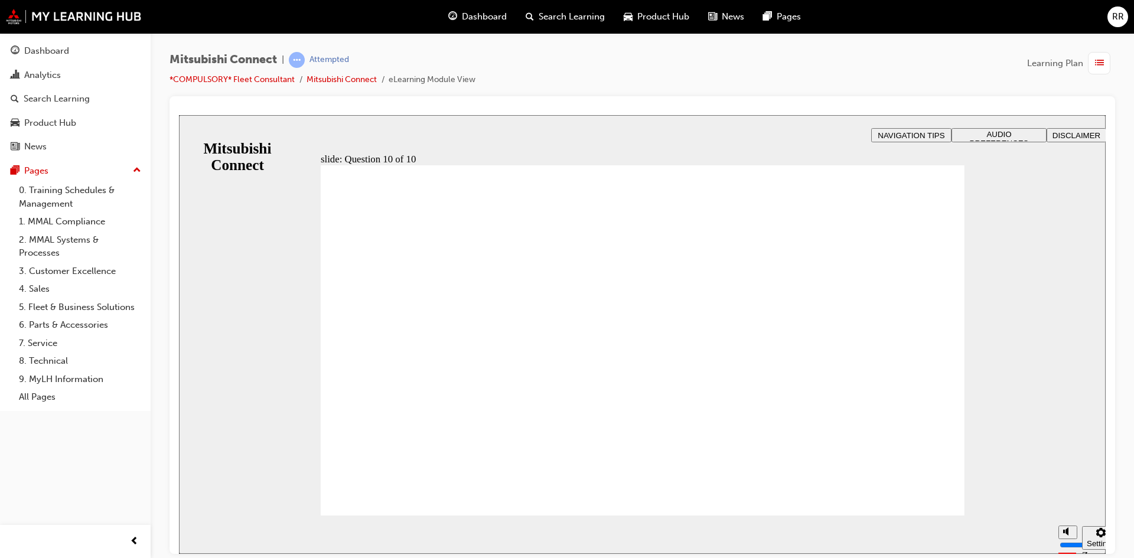
checkbox input "true"
drag, startPoint x: 651, startPoint y: 436, endPoint x: 722, endPoint y: 444, distance: 71.3
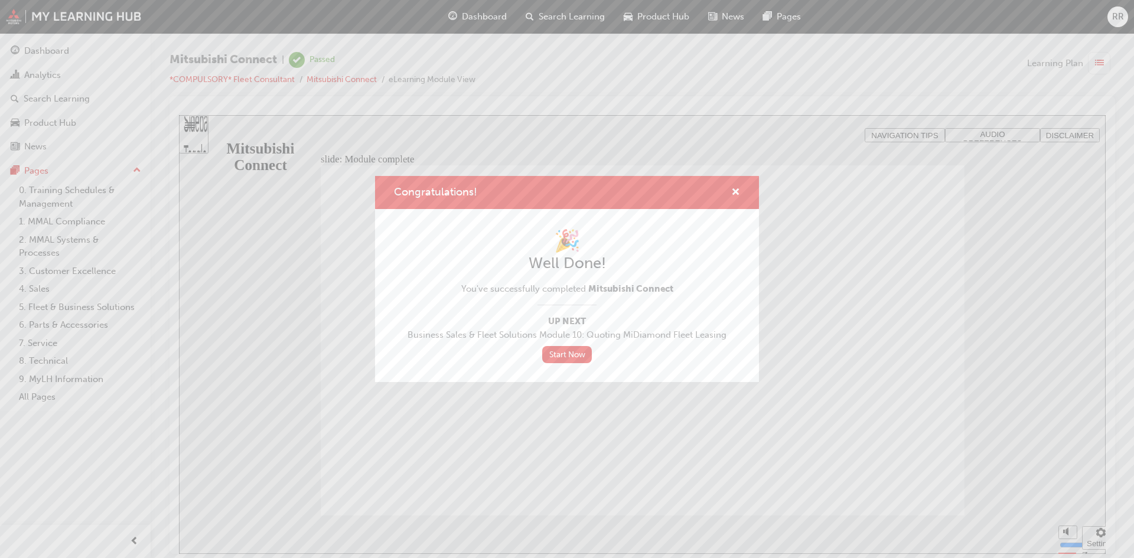
click at [740, 191] on div "Congratulations!" at bounding box center [567, 193] width 384 height 34
click at [732, 191] on span "cross-icon" at bounding box center [735, 193] width 9 height 11
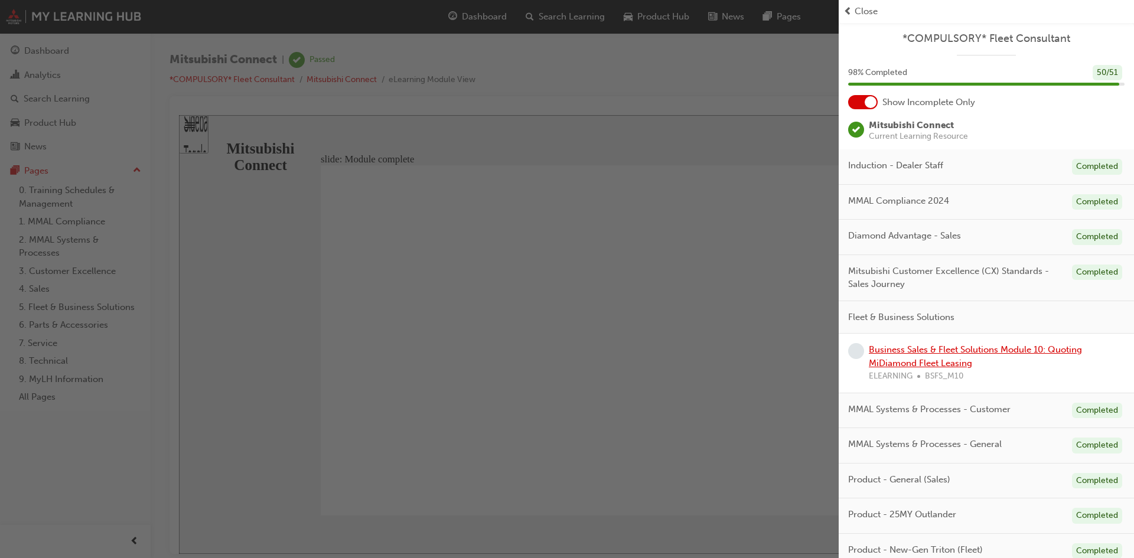
click at [954, 351] on link "Business Sales & Fleet Solutions Module 10: Quoting MiDiamond Fleet Leasing" at bounding box center [975, 356] width 213 height 24
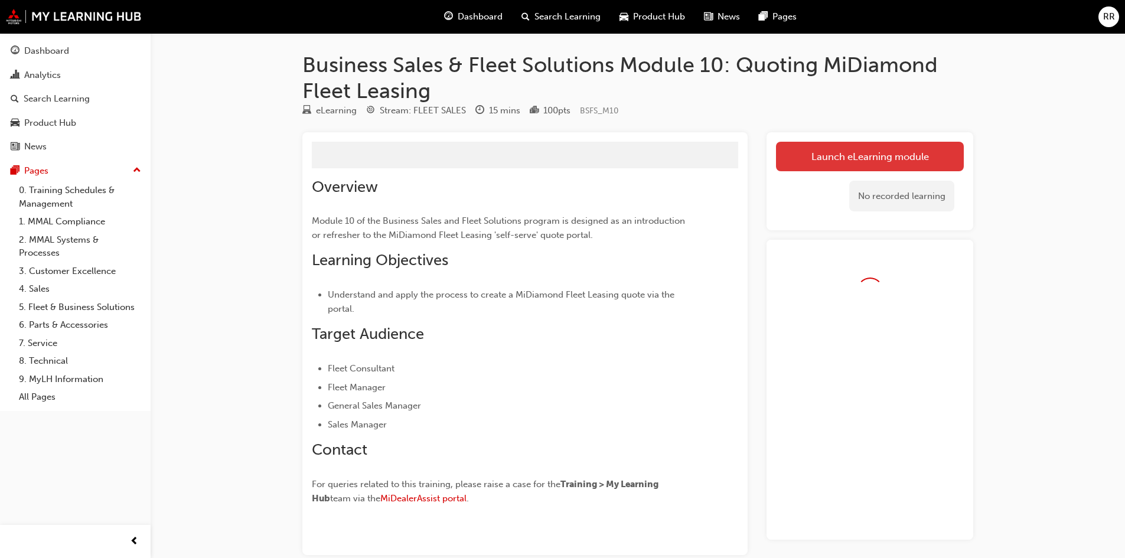
click at [847, 159] on link "Launch eLearning module" at bounding box center [870, 157] width 188 height 30
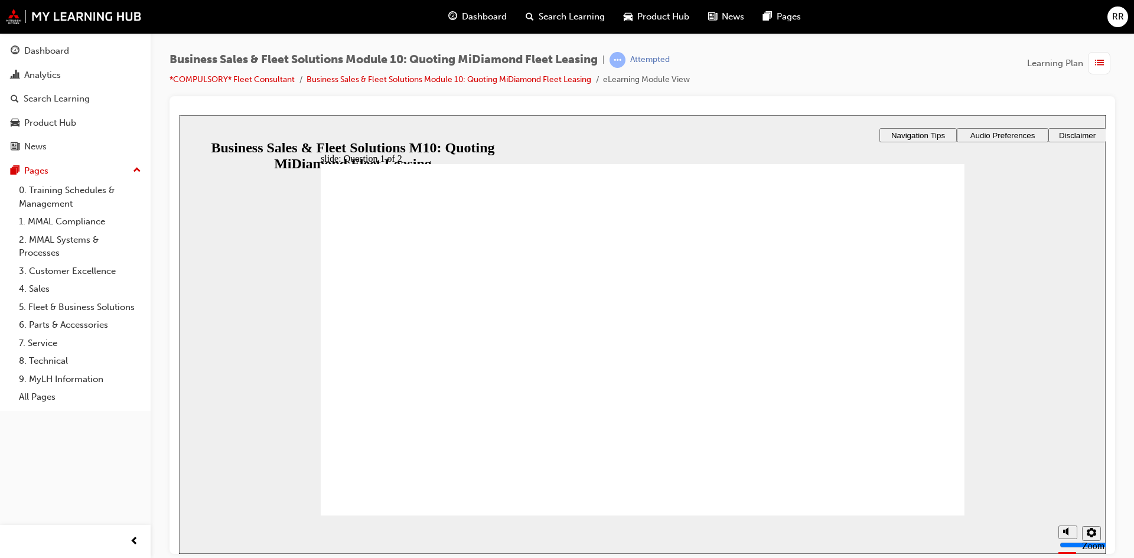
radio input "true"
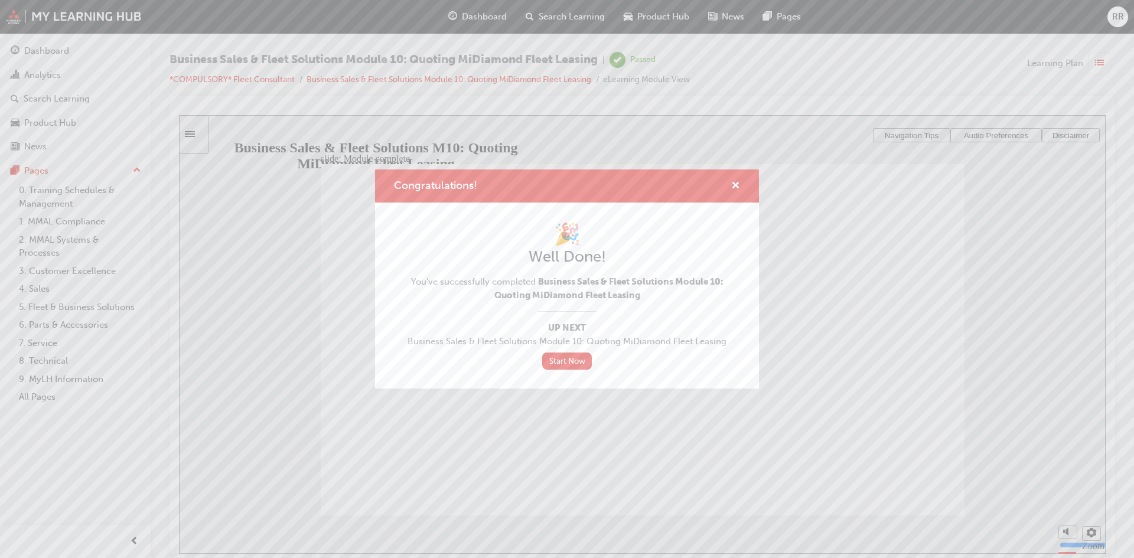
click at [727, 187] on div "Congratulations!" at bounding box center [731, 186] width 18 height 15
click at [737, 182] on span "cross-icon" at bounding box center [735, 186] width 9 height 11
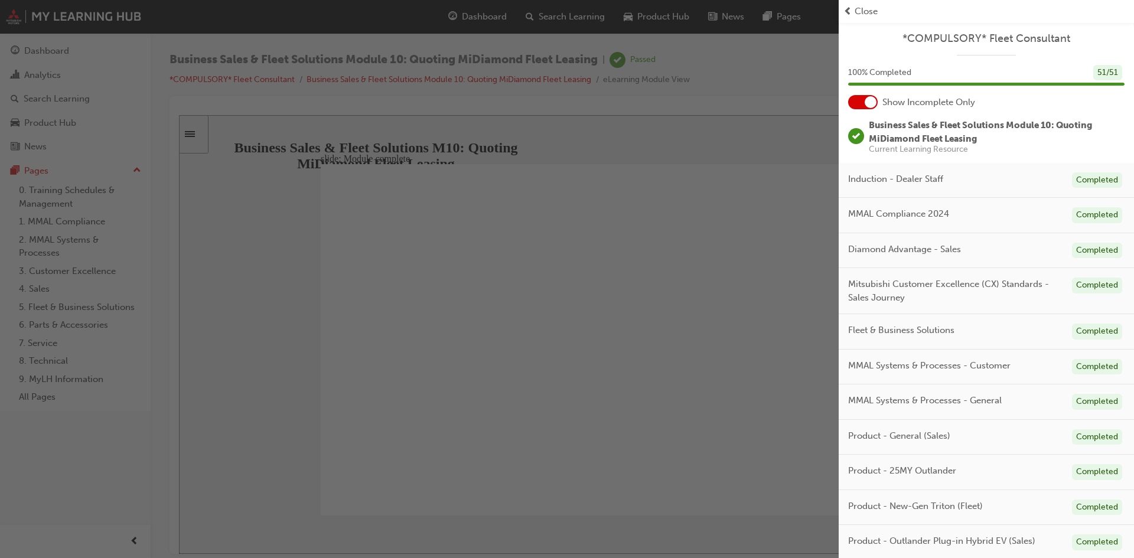
click at [62, 93] on div "button" at bounding box center [419, 279] width 838 height 558
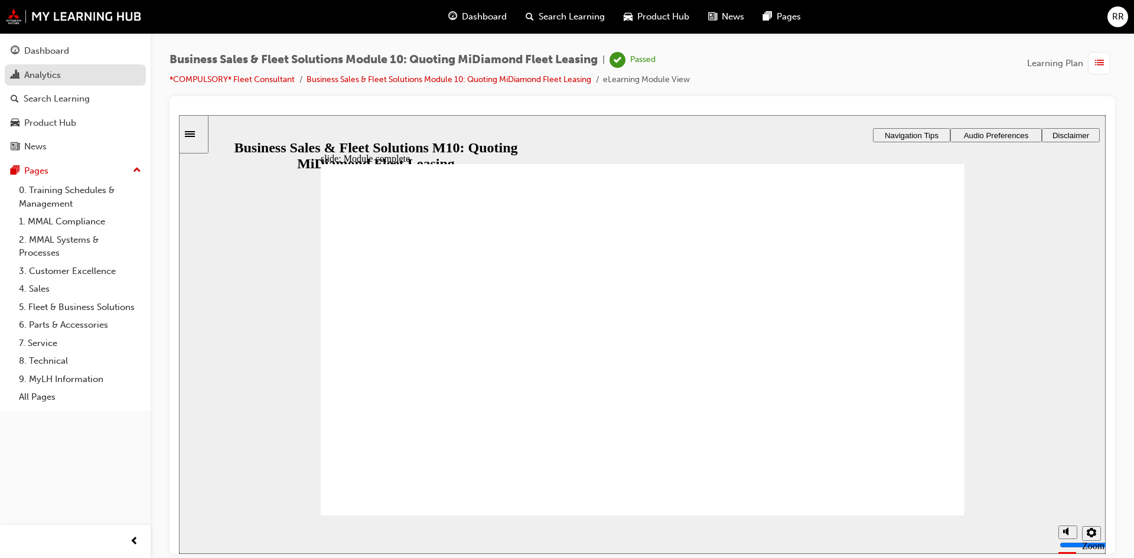
drag, startPoint x: 51, startPoint y: 56, endPoint x: 85, endPoint y: 79, distance: 40.8
click at [51, 56] on div "Dashboard" at bounding box center [46, 51] width 45 height 14
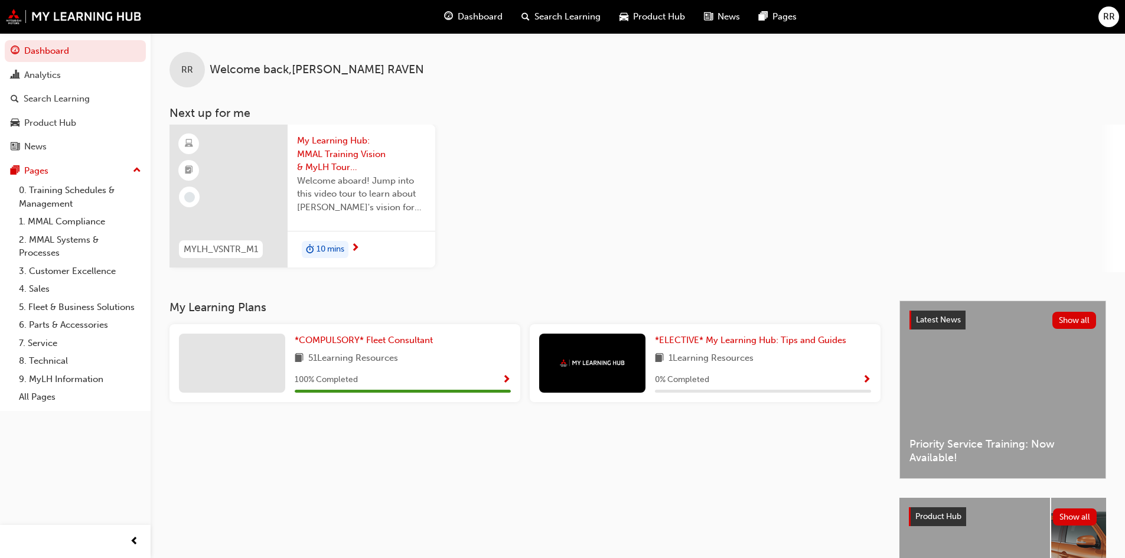
click at [711, 353] on span "1 Learning Resources" at bounding box center [710, 358] width 85 height 15
click at [740, 341] on span "*ELECTIVE* My Learning Hub: Tips and Guides" at bounding box center [750, 340] width 191 height 11
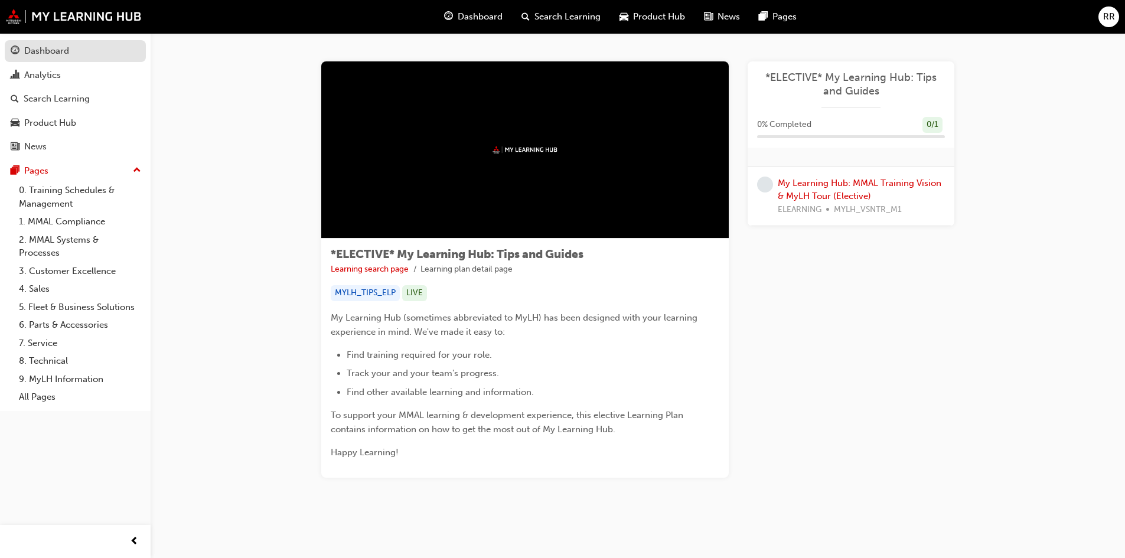
click at [80, 55] on div "Dashboard" at bounding box center [75, 51] width 129 height 15
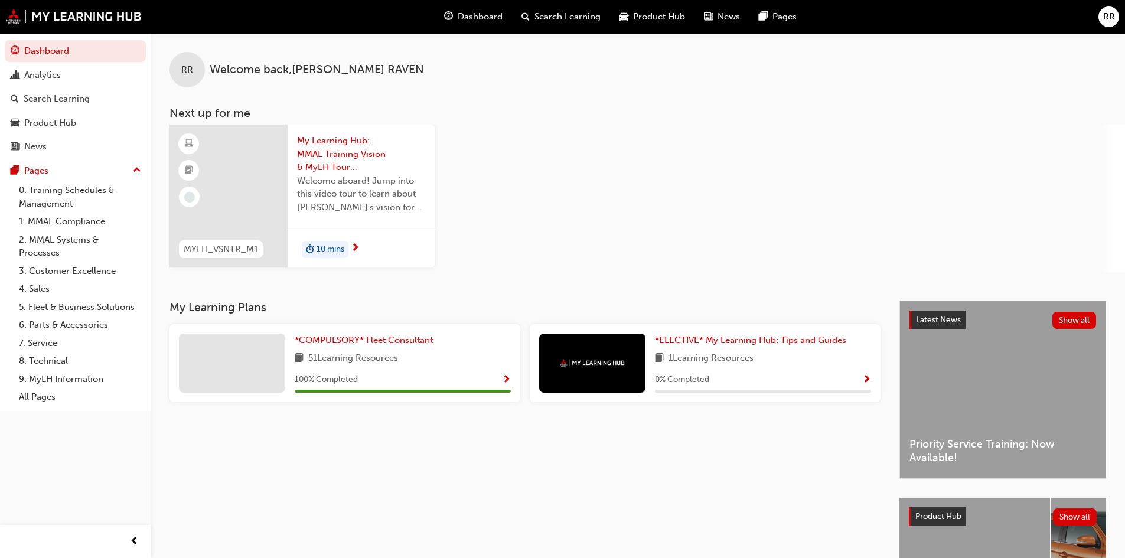
click at [1106, 19] on span "RR" at bounding box center [1109, 17] width 12 height 14
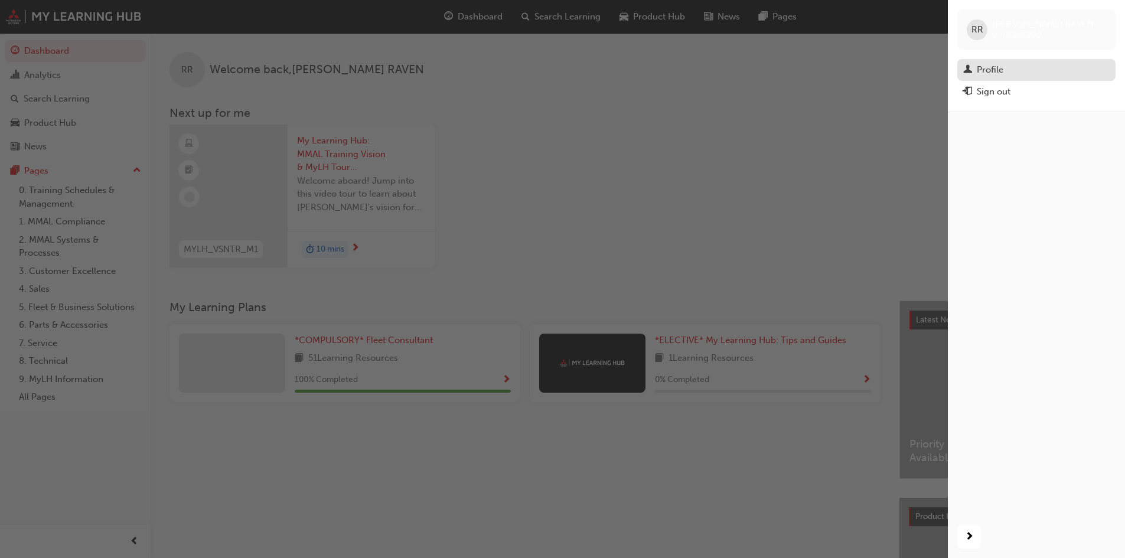
click at [984, 63] on div "Profile" at bounding box center [990, 70] width 27 height 14
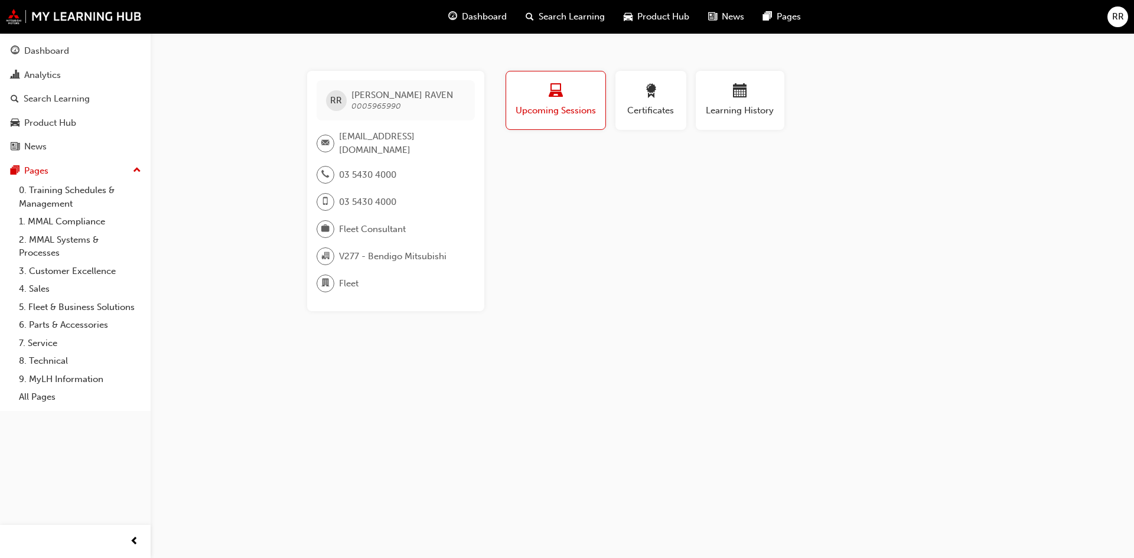
click at [328, 221] on span "briefcase-icon" at bounding box center [325, 228] width 8 height 15
click at [393, 223] on span "Fleet Consultant" at bounding box center [372, 230] width 67 height 14
click at [337, 275] on div at bounding box center [327, 284] width 22 height 18
click at [675, 90] on div "button" at bounding box center [650, 93] width 53 height 18
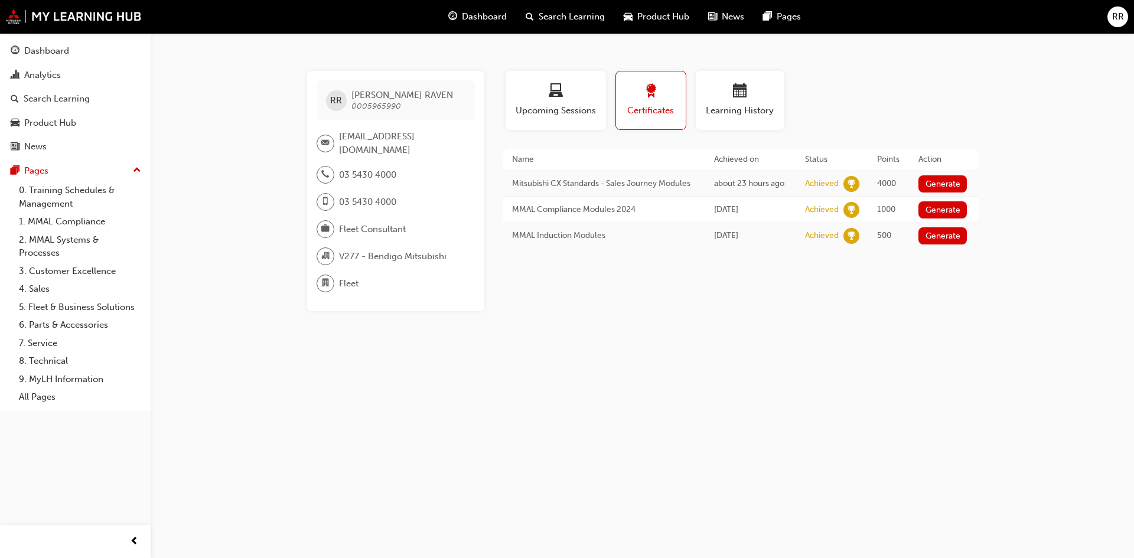
click at [642, 14] on span "Product Hub" at bounding box center [663, 17] width 52 height 14
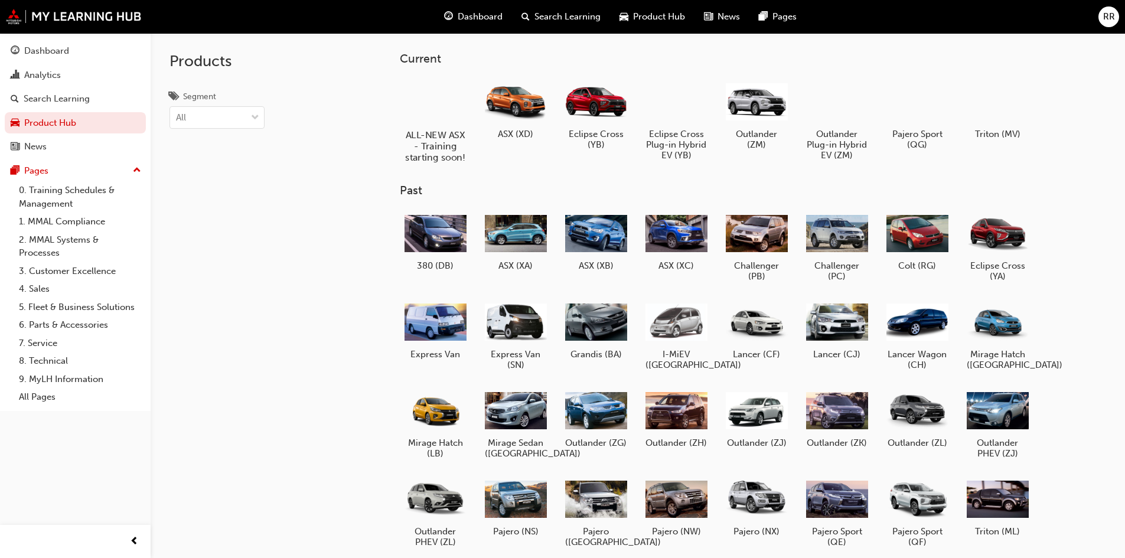
click at [446, 110] on div at bounding box center [435, 100] width 66 height 47
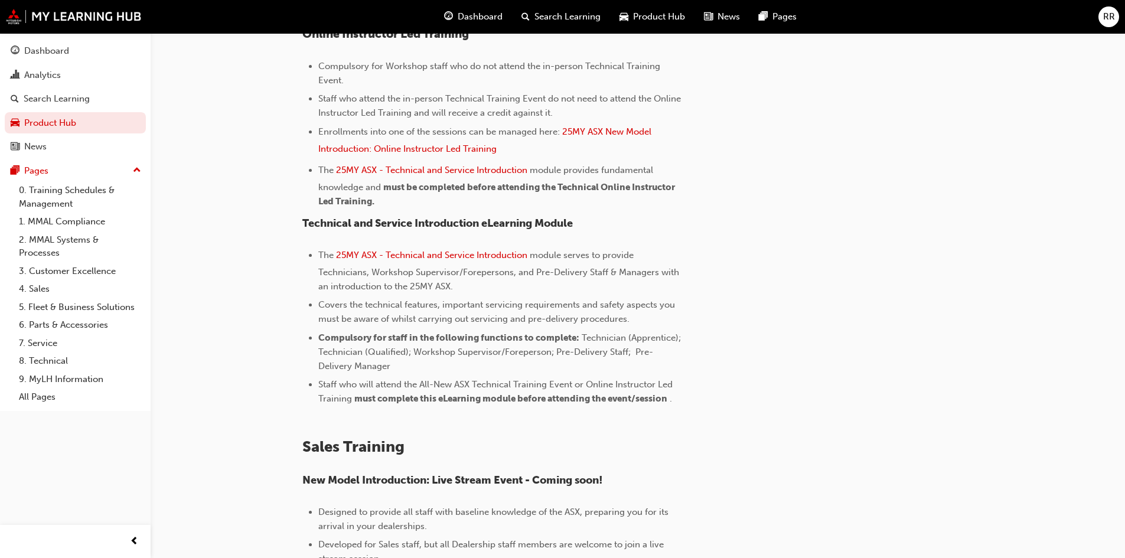
scroll to position [619, 0]
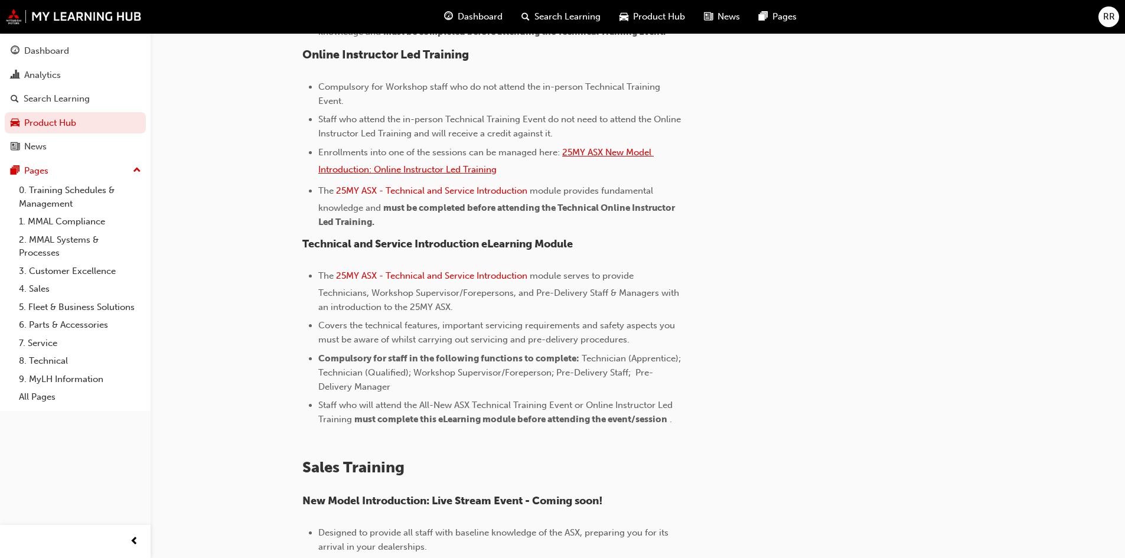
click at [608, 149] on span "25MY ASX New Model Introduction: Online Instructor Led Training" at bounding box center [485, 161] width 335 height 28
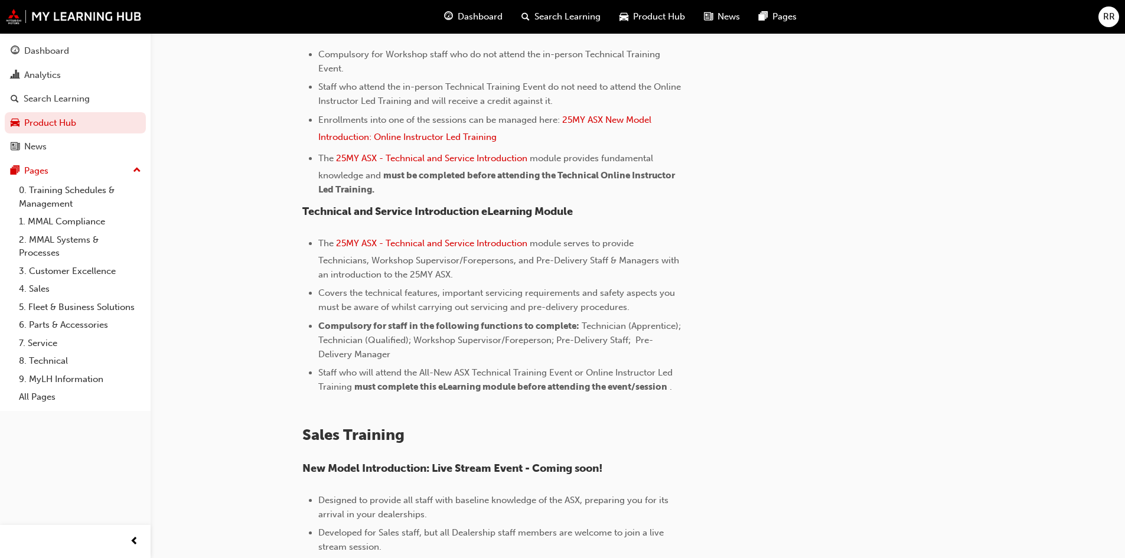
scroll to position [797, 0]
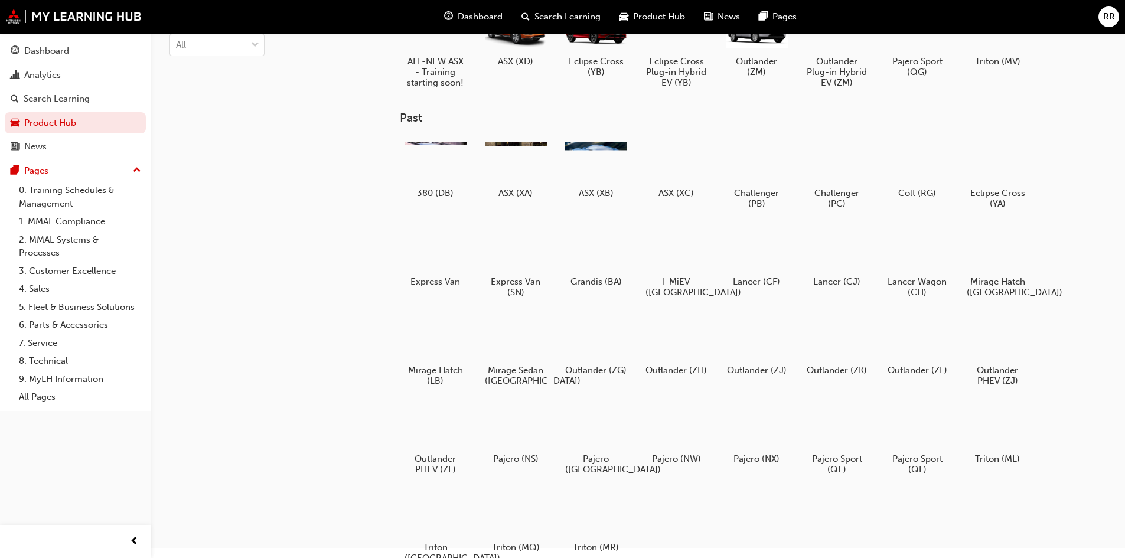
scroll to position [11, 0]
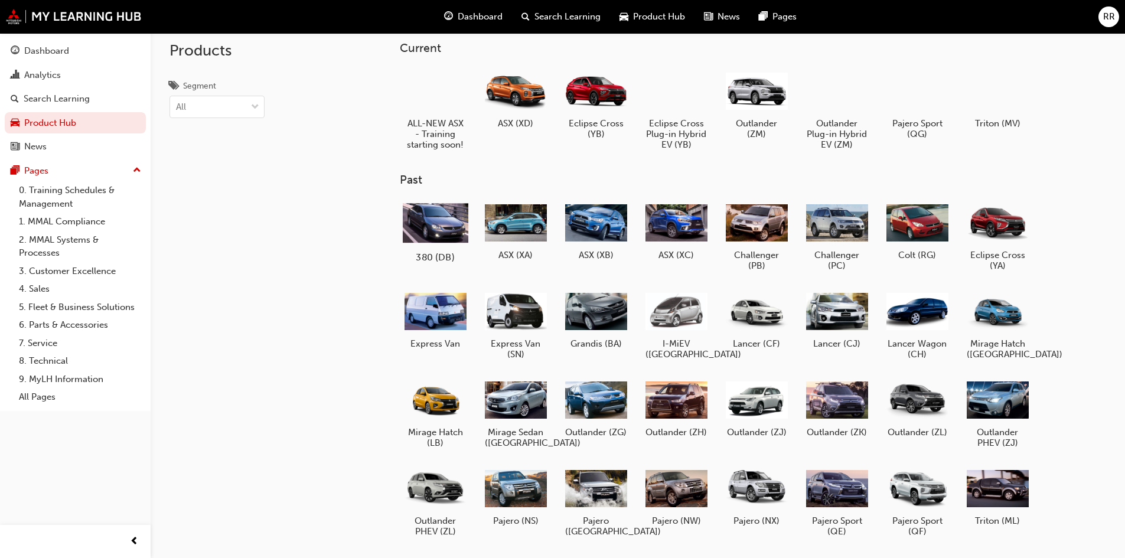
click at [459, 243] on div at bounding box center [435, 222] width 66 height 47
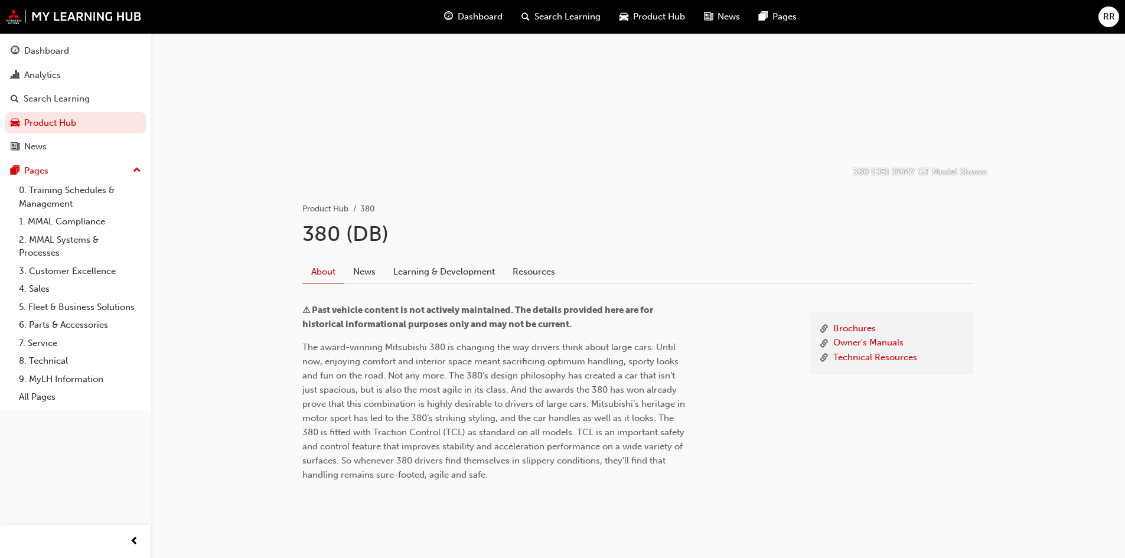
scroll to position [105, 0]
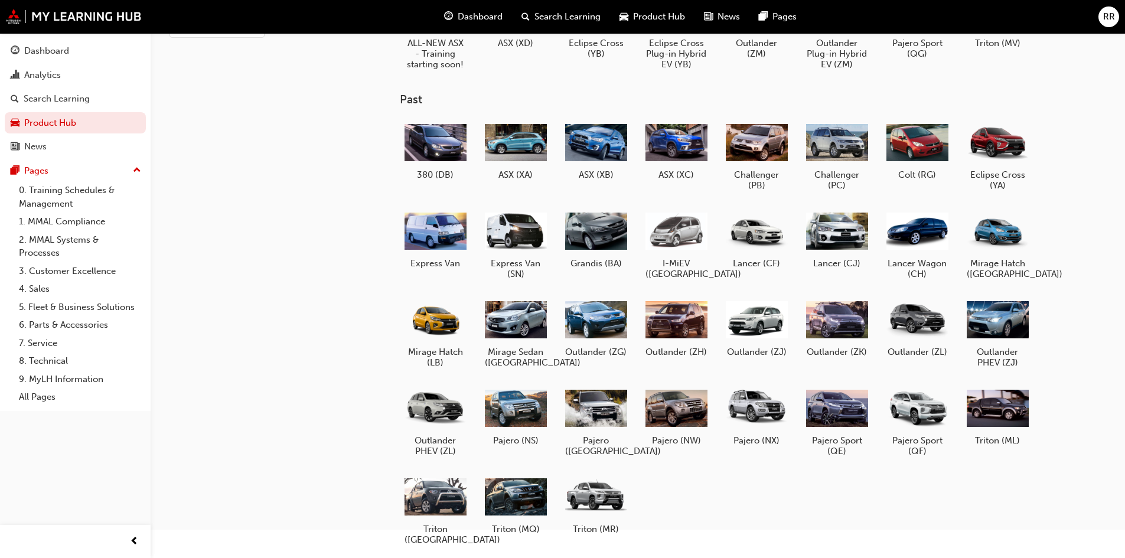
scroll to position [118, 0]
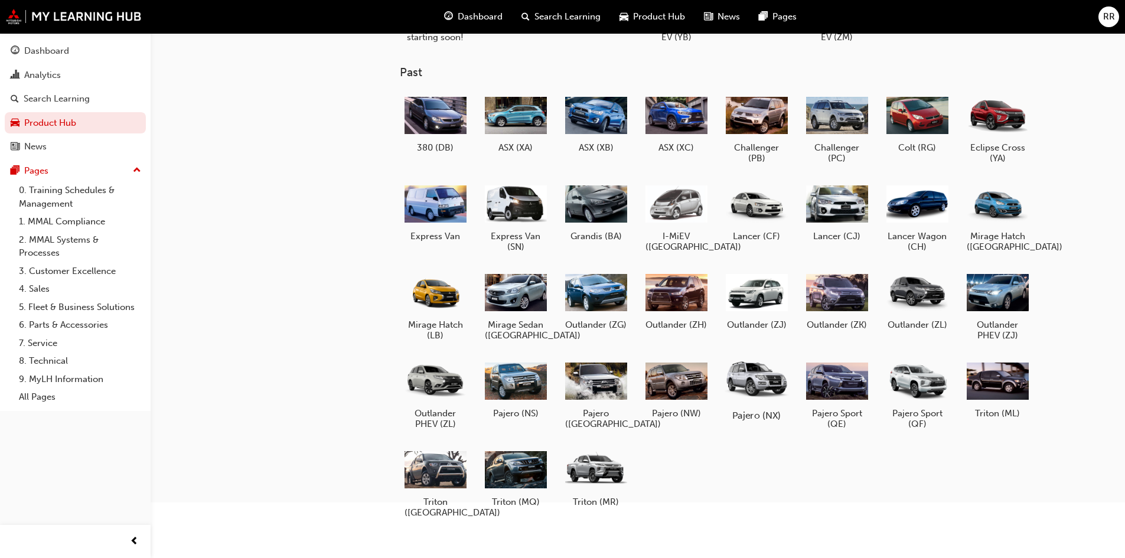
click at [756, 387] on div at bounding box center [756, 380] width 66 height 47
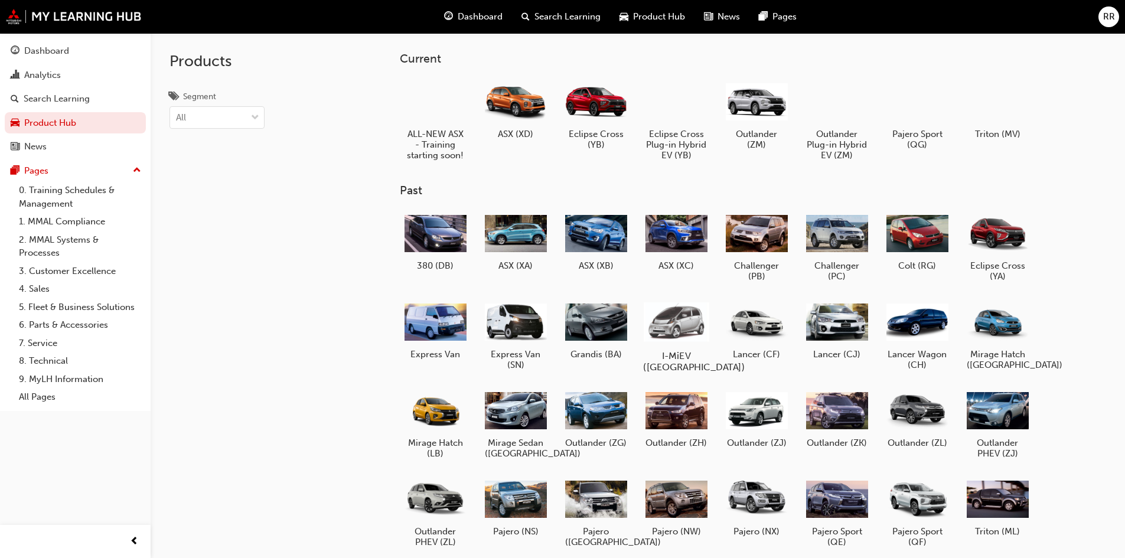
click at [681, 311] on div at bounding box center [676, 321] width 66 height 47
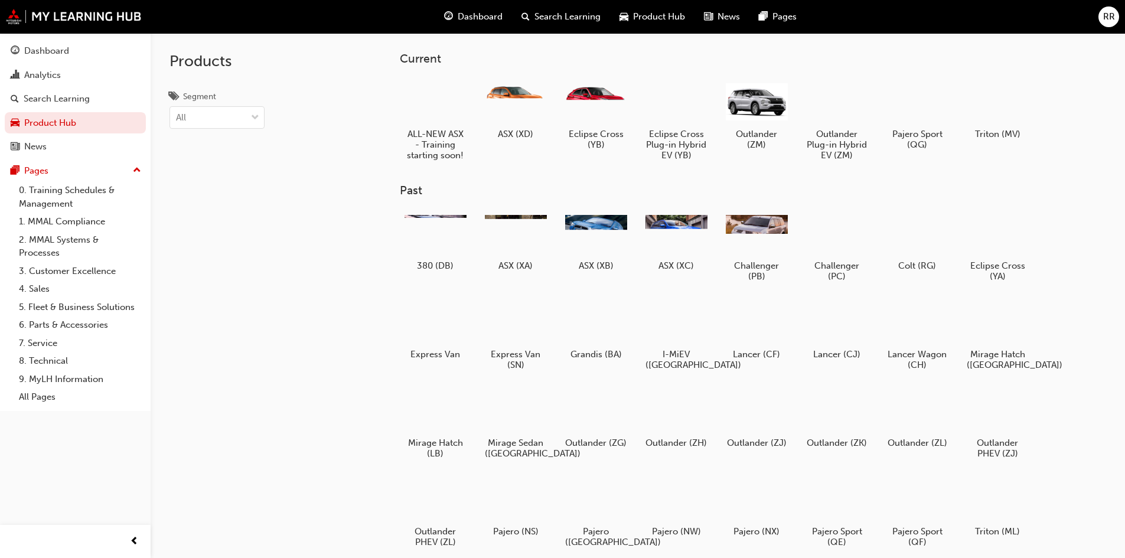
scroll to position [59, 0]
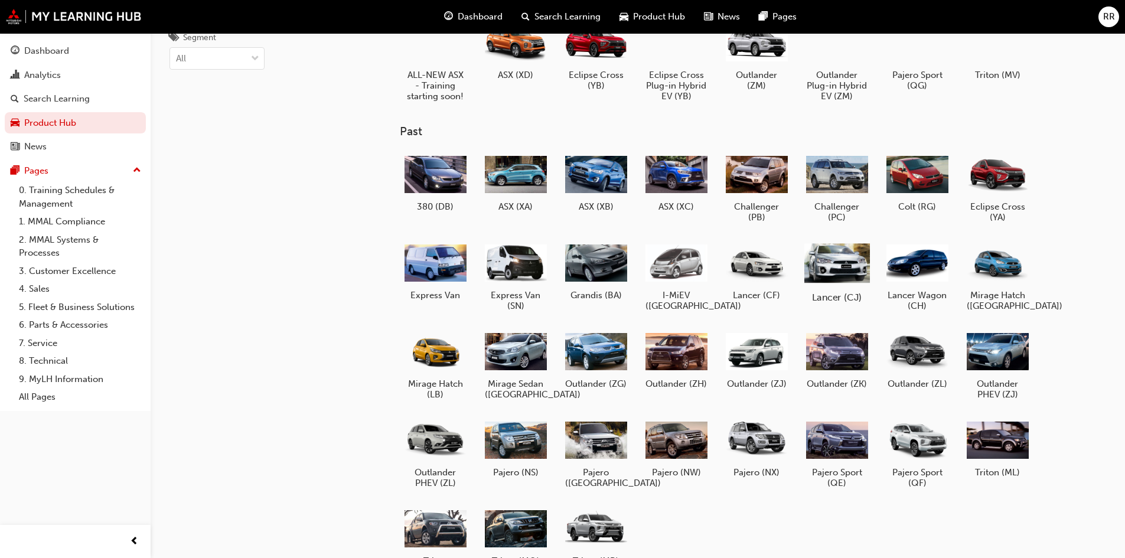
click at [849, 270] on div at bounding box center [837, 262] width 66 height 47
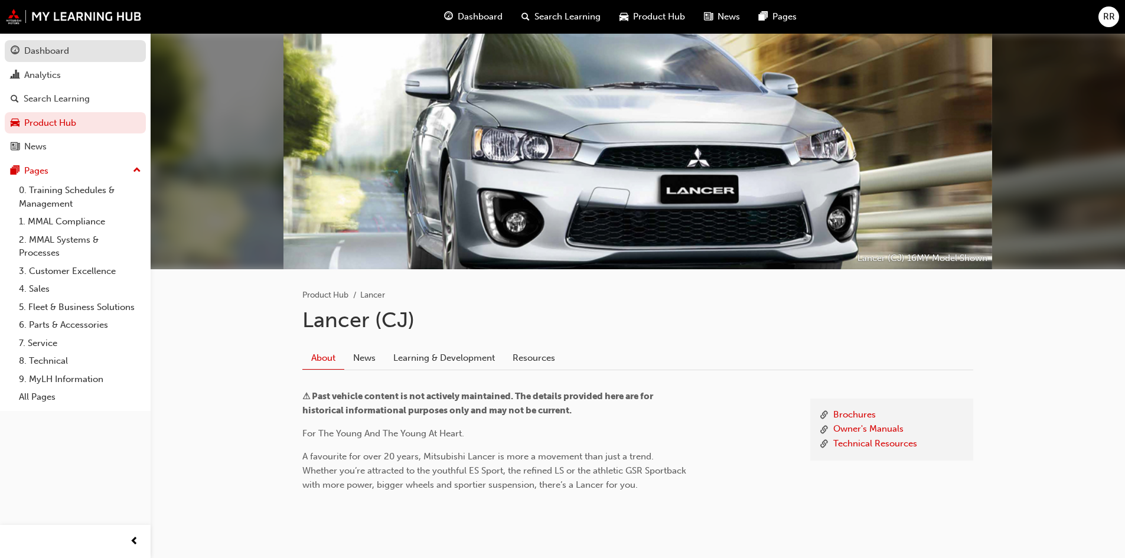
click at [61, 57] on div "Dashboard" at bounding box center [46, 51] width 45 height 14
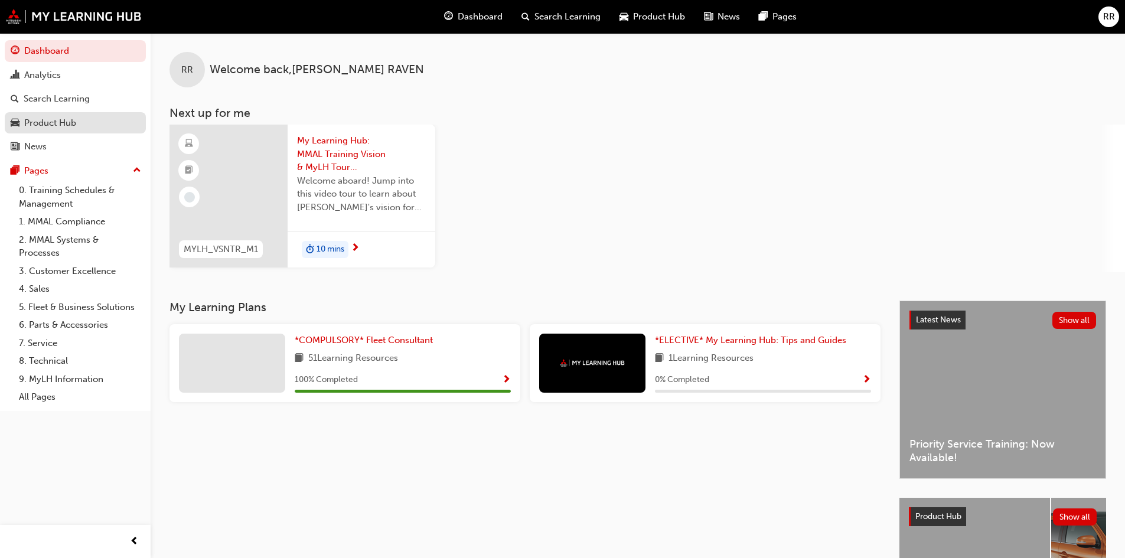
click at [55, 120] on div "Product Hub" at bounding box center [50, 123] width 52 height 14
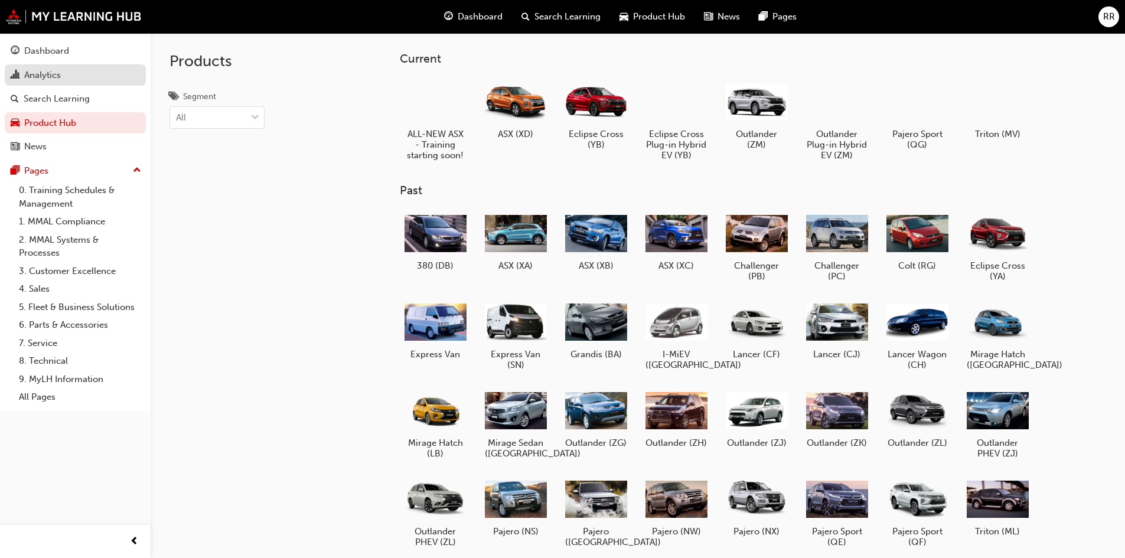
click at [70, 82] on link "Analytics" at bounding box center [75, 75] width 141 height 22
